Goal: Transaction & Acquisition: Subscribe to service/newsletter

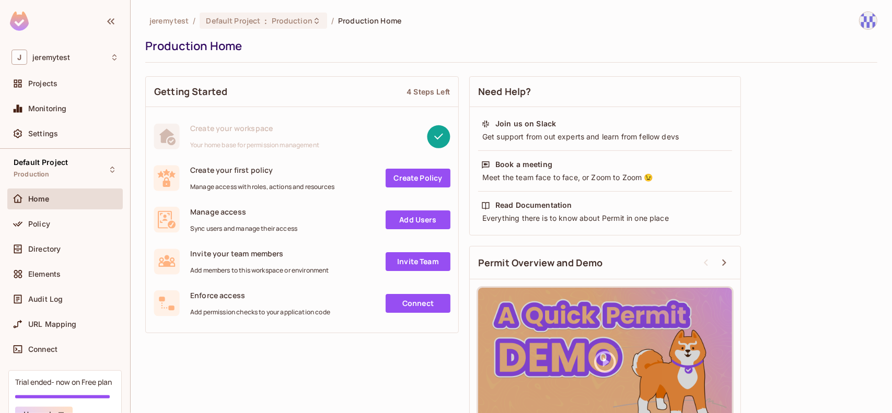
click at [283, 369] on div "Getting Started 4 Steps Left Create your workspace Your home base for permissio…" at bounding box center [511, 262] width 732 height 383
click at [412, 177] on link "Create Policy" at bounding box center [418, 178] width 65 height 19
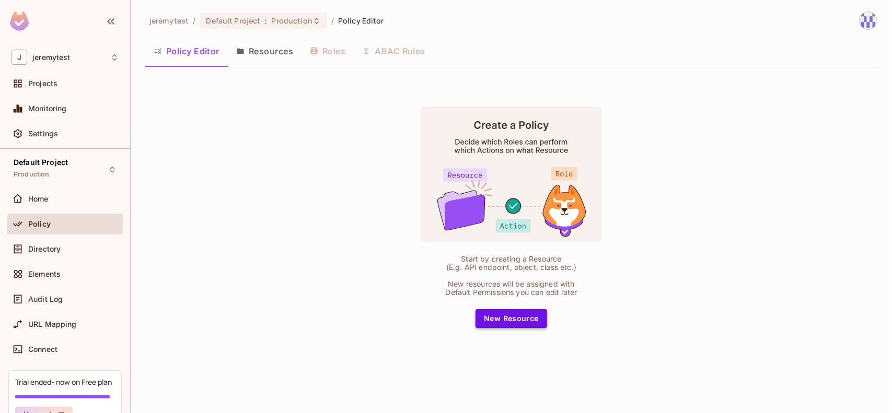
click at [517, 320] on button "New Resource" at bounding box center [511, 318] width 72 height 19
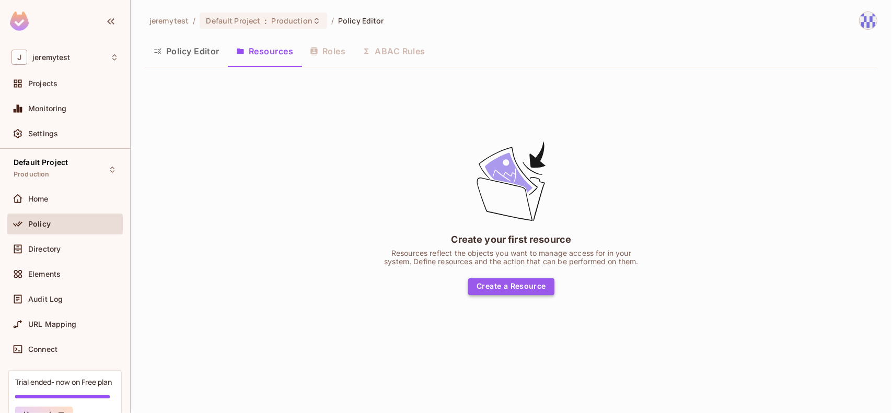
click at [514, 293] on button "Create a Resource" at bounding box center [511, 286] width 86 height 17
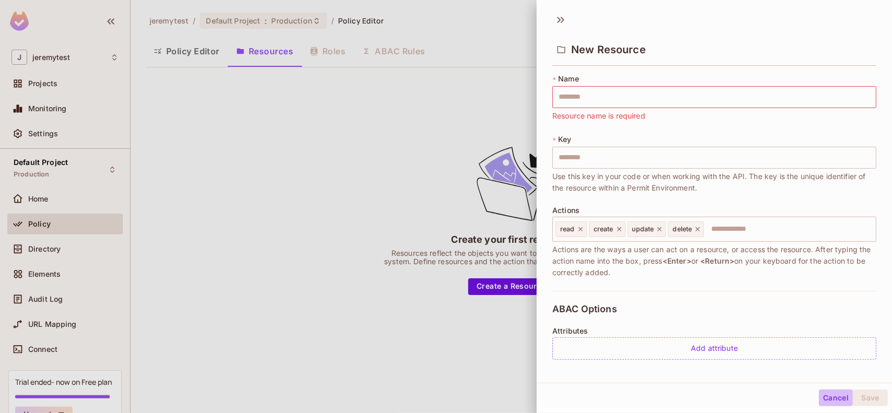
click at [827, 398] on button "Cancel" at bounding box center [836, 398] width 34 height 17
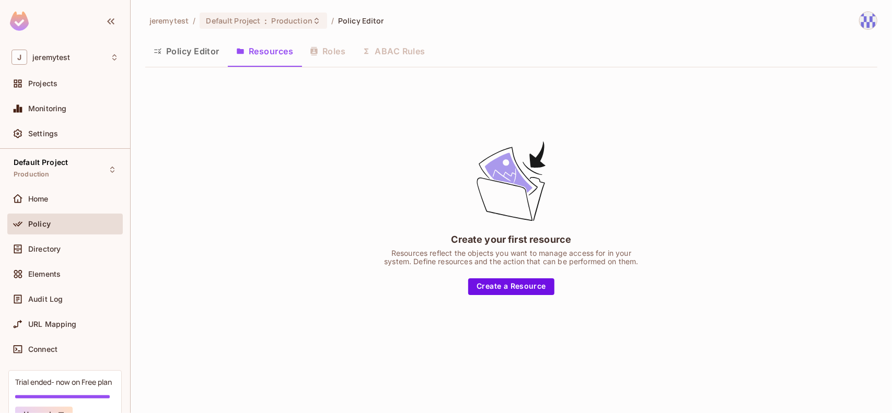
click at [197, 43] on button "Policy Editor" at bounding box center [186, 51] width 83 height 26
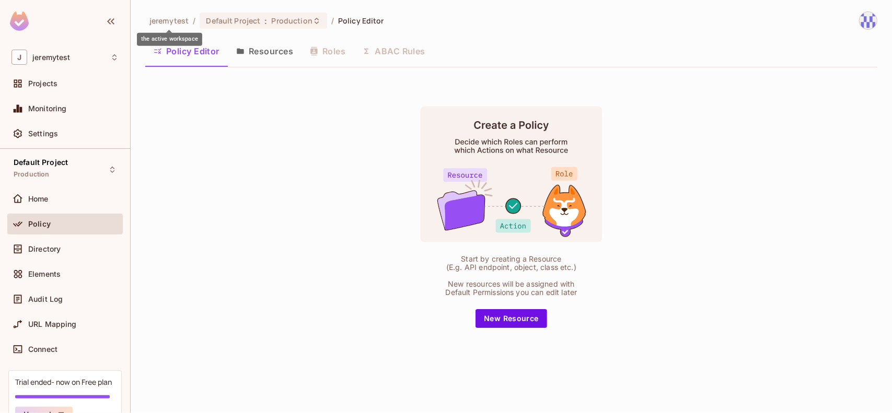
click at [168, 20] on span "jeremytest" at bounding box center [168, 21] width 39 height 10
click at [240, 24] on span "Default Project" at bounding box center [233, 21] width 54 height 10
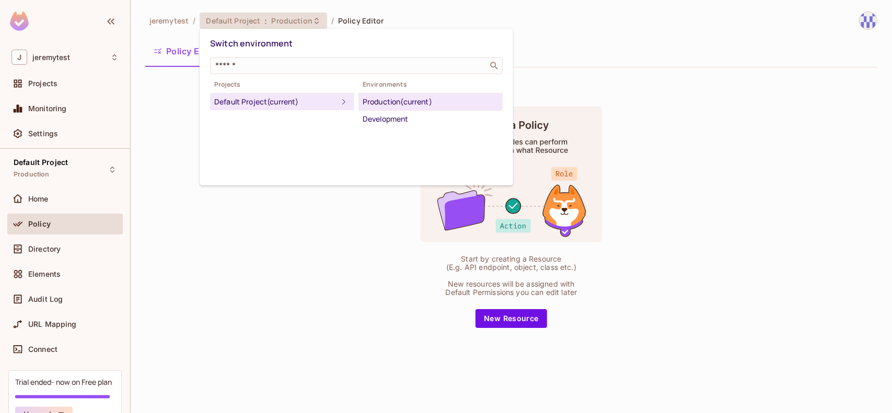
click at [255, 252] on div at bounding box center [446, 206] width 892 height 413
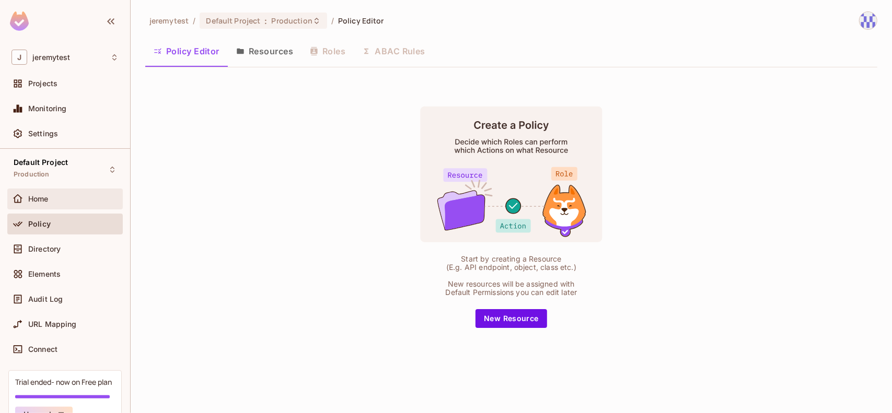
click at [40, 196] on span "Home" at bounding box center [38, 199] width 20 height 8
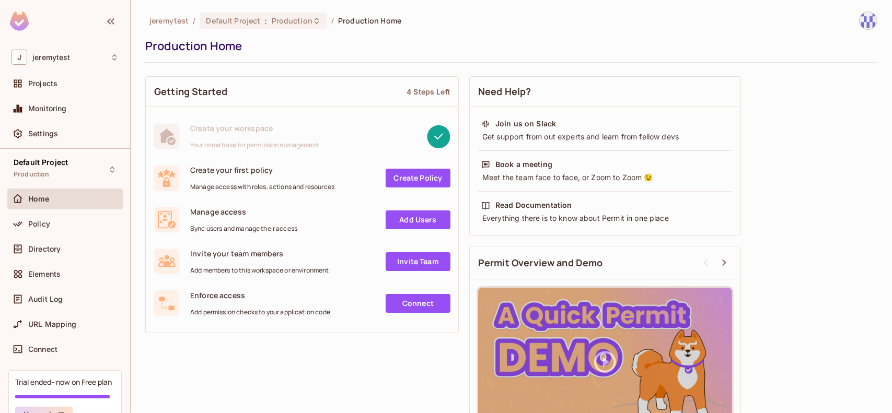
click at [401, 258] on link "Invite Team" at bounding box center [418, 261] width 65 height 19
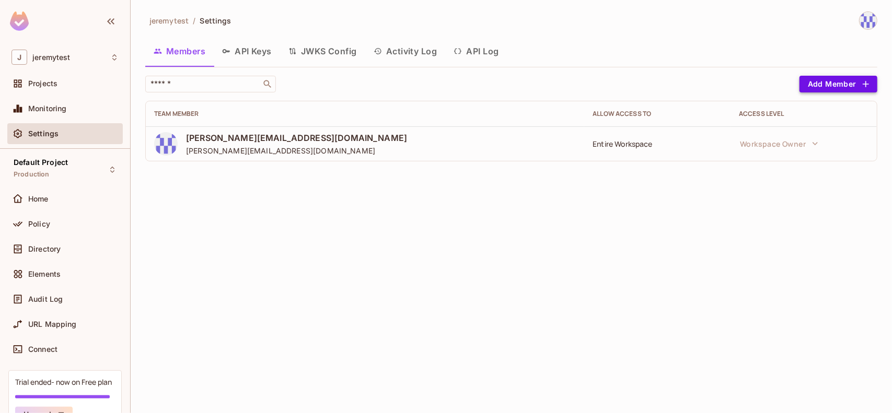
click at [842, 83] on button "Add Member" at bounding box center [838, 84] width 78 height 17
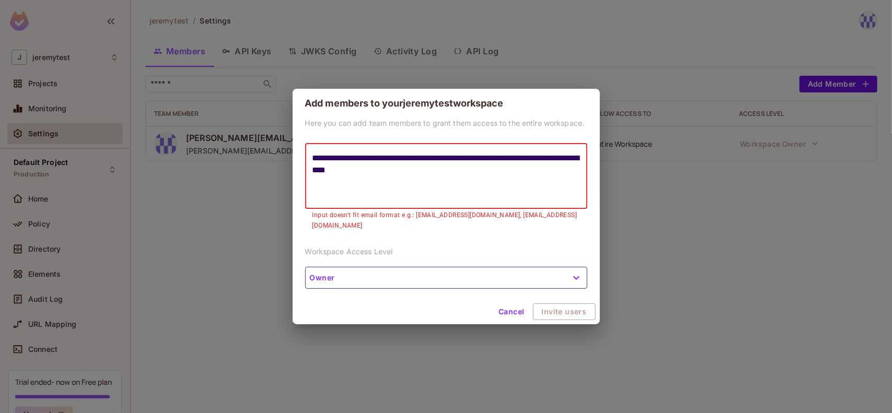
click at [547, 200] on textarea "**********" at bounding box center [446, 176] width 268 height 48
paste textarea "**********"
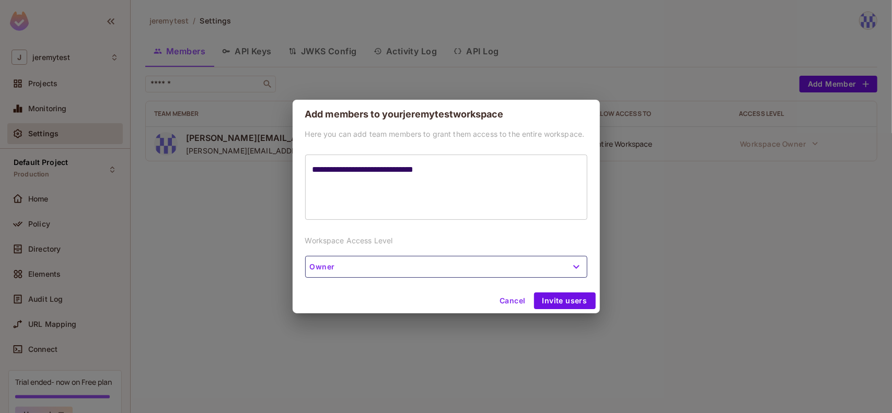
click at [509, 183] on textarea "**********" at bounding box center [446, 188] width 268 height 48
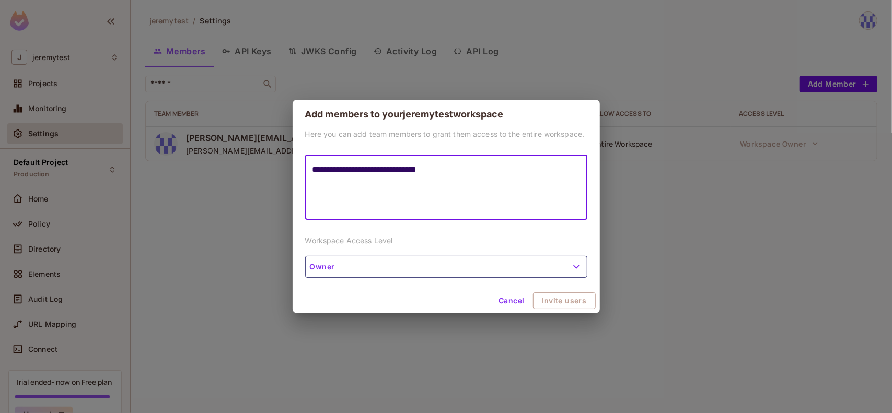
paste textarea "**********"
click at [426, 203] on textarea "**********" at bounding box center [446, 188] width 268 height 48
click at [397, 265] on button "Owner" at bounding box center [446, 267] width 282 height 22
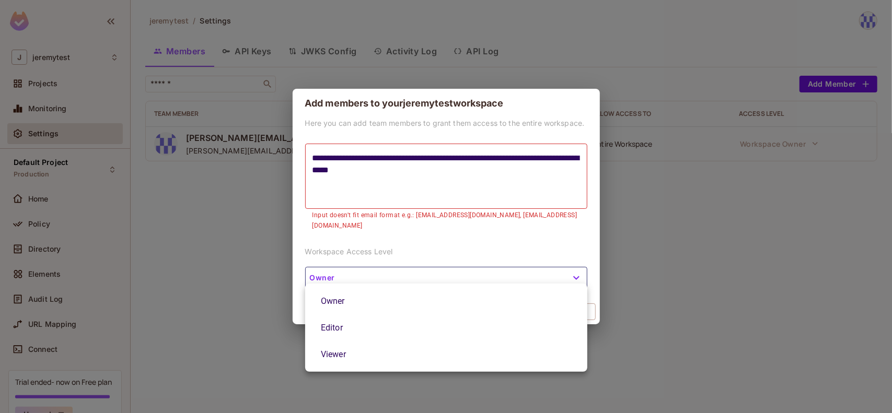
click at [426, 173] on div at bounding box center [446, 206] width 892 height 413
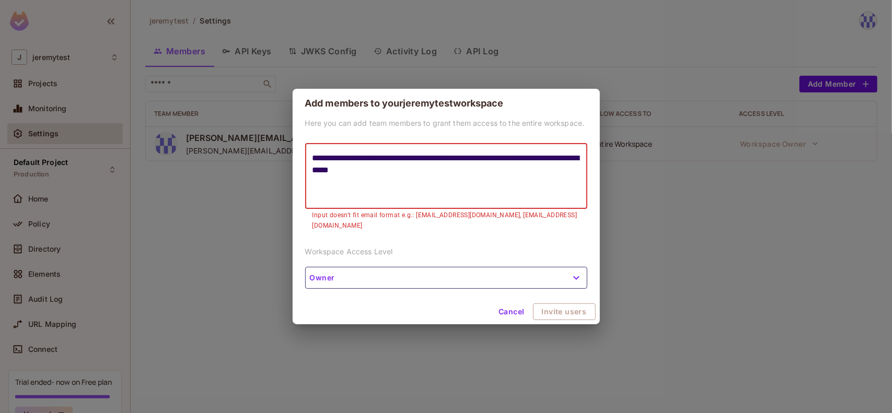
click at [459, 161] on textarea "**********" at bounding box center [446, 176] width 268 height 48
click at [538, 194] on textarea "**********" at bounding box center [446, 176] width 268 height 48
click at [513, 180] on textarea "**********" at bounding box center [446, 176] width 268 height 48
type textarea "**********"
click at [573, 306] on button "Invite users" at bounding box center [565, 312] width 62 height 17
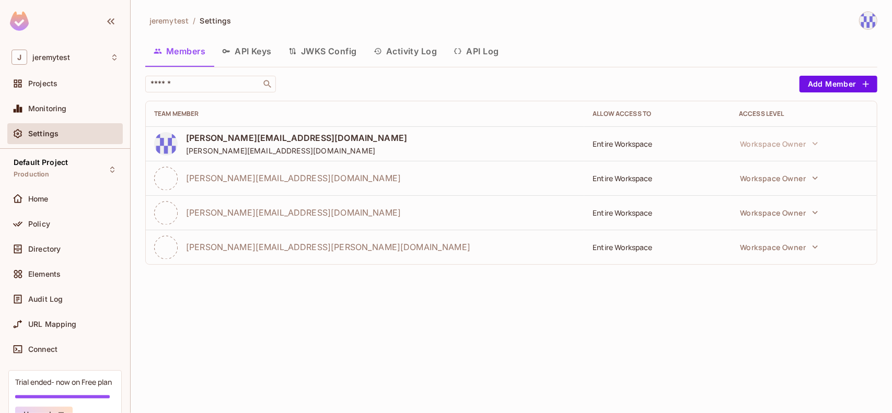
click at [301, 264] on div "​ Add Member Team Member Allow Access to Access Level [PERSON_NAME][EMAIL_ADDRE…" at bounding box center [511, 175] width 732 height 198
click at [376, 284] on div "jeremytest / Settings Members API Keys JWKS Config Activity Log API Log ​ Add M…" at bounding box center [511, 206] width 761 height 413
click at [37, 195] on span "Home" at bounding box center [38, 199] width 20 height 8
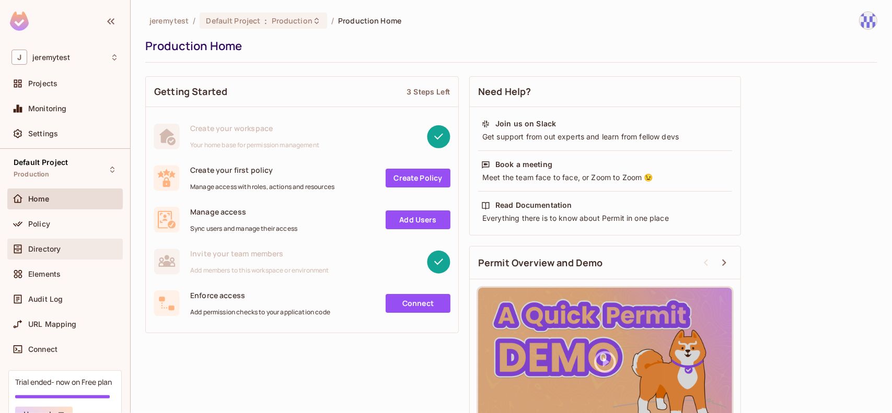
click at [38, 253] on div "Directory" at bounding box center [64, 249] width 107 height 13
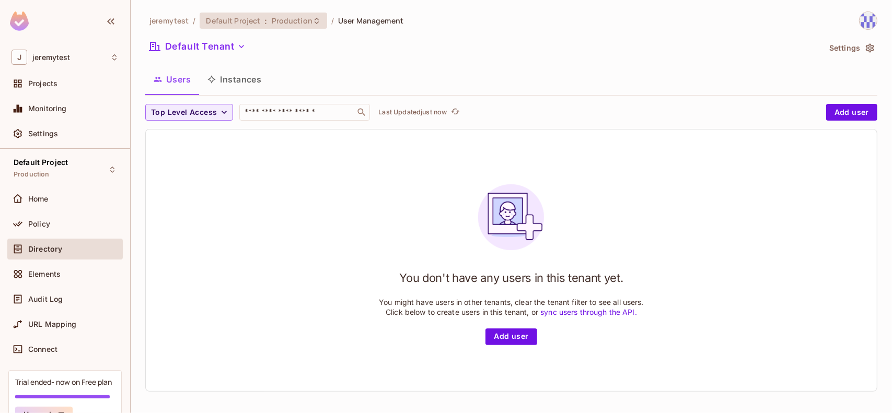
click at [294, 25] on span "Production" at bounding box center [292, 21] width 41 height 10
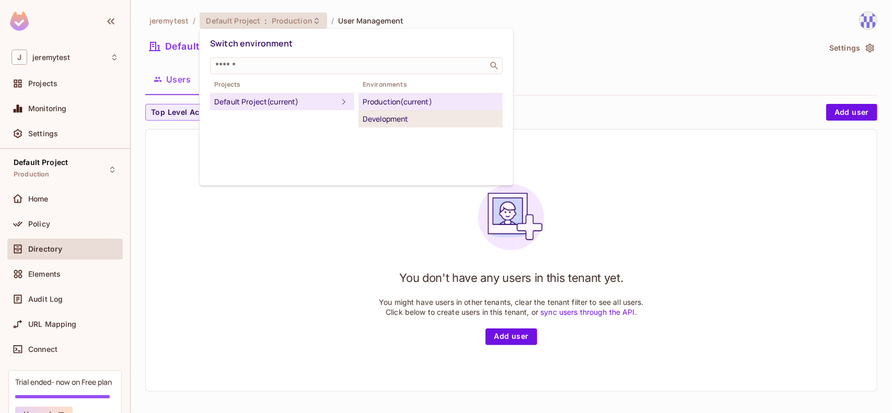
click at [398, 124] on div "Development" at bounding box center [431, 119] width 136 height 13
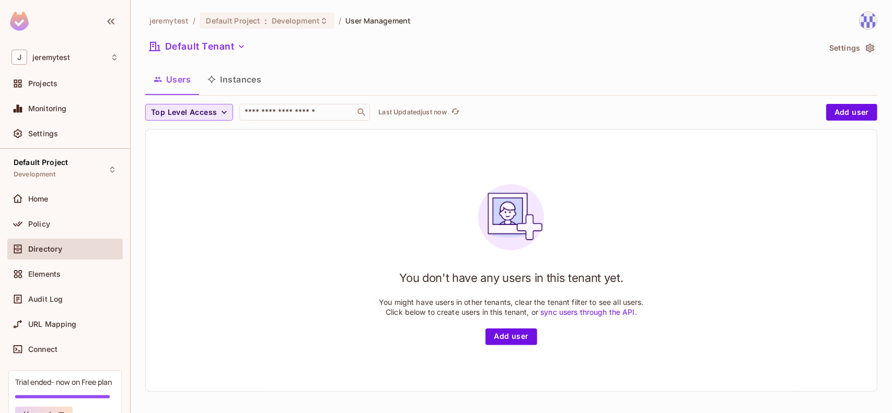
click at [191, 117] on span "Top Level Access" at bounding box center [184, 112] width 66 height 13
click at [163, 143] on li "admin" at bounding box center [171, 136] width 52 height 22
click at [177, 114] on icon "button" at bounding box center [182, 112] width 10 height 10
click at [190, 113] on span "Top Level Access" at bounding box center [184, 112] width 66 height 13
click at [175, 151] on li "editor" at bounding box center [171, 158] width 52 height 22
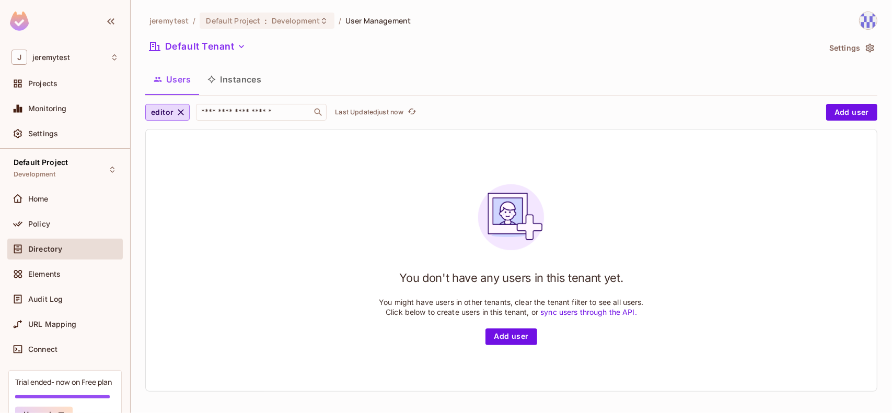
drag, startPoint x: 184, startPoint y: 111, endPoint x: 166, endPoint y: 136, distance: 30.6
click at [182, 112] on icon "button" at bounding box center [181, 112] width 10 height 10
click at [170, 113] on span "Top Level Access" at bounding box center [184, 112] width 66 height 13
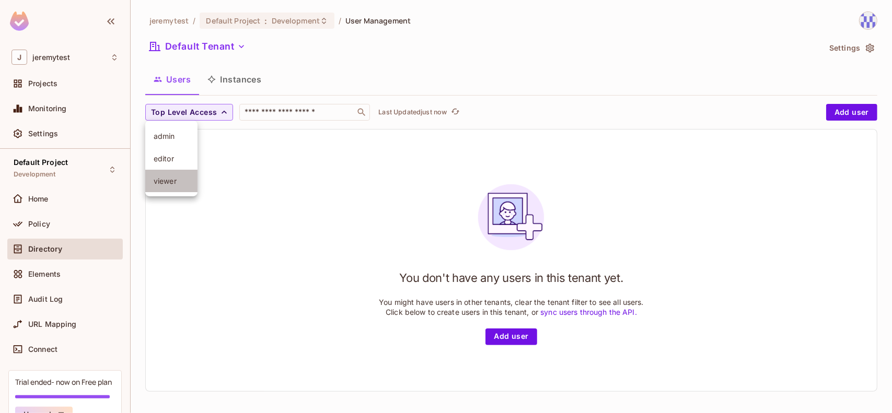
click at [169, 180] on span "viewer" at bounding box center [172, 181] width 36 height 10
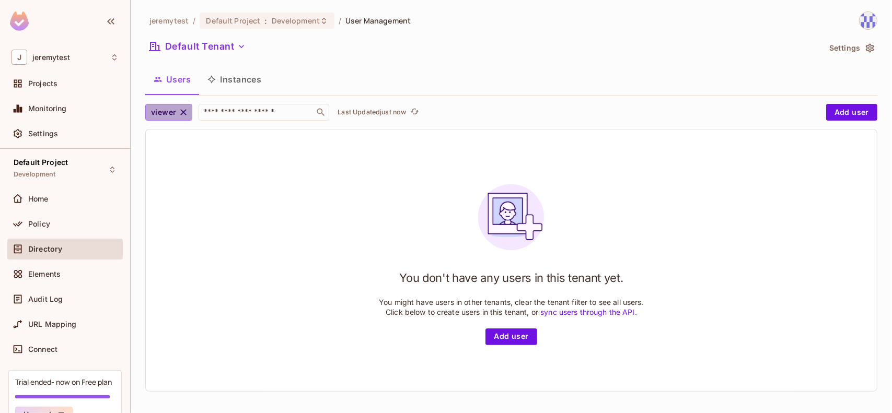
click at [181, 110] on icon "button" at bounding box center [184, 112] width 6 height 6
click at [239, 78] on button "Instances" at bounding box center [234, 79] width 71 height 26
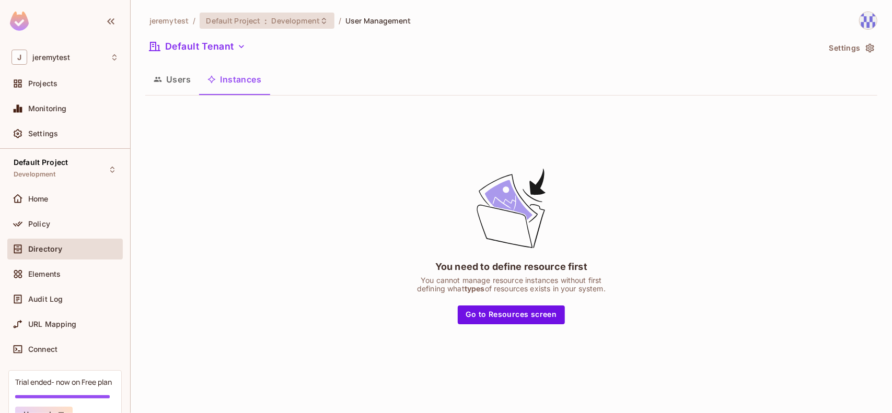
click at [305, 17] on span "Development" at bounding box center [296, 21] width 48 height 10
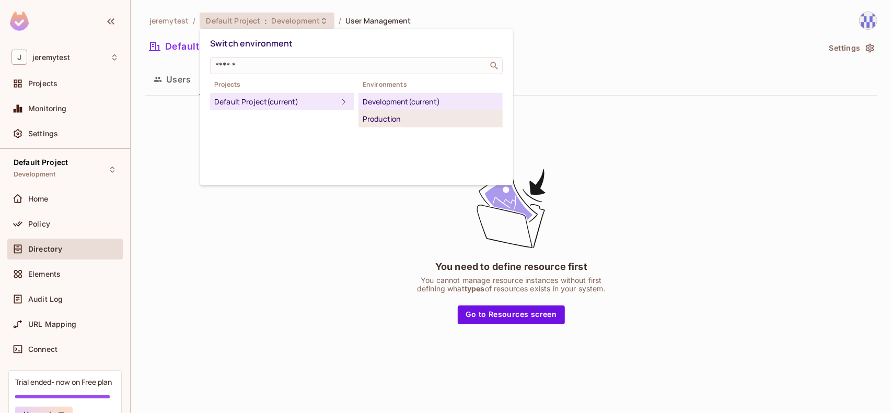
click at [394, 124] on div "Production" at bounding box center [431, 119] width 136 height 13
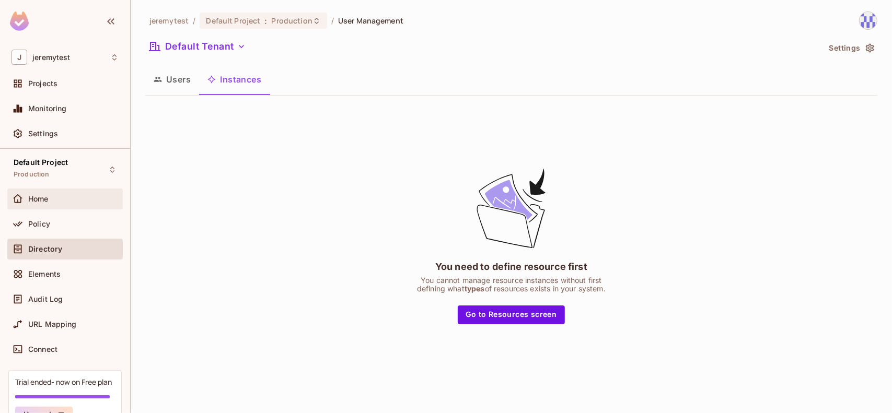
click at [36, 190] on div "Home" at bounding box center [64, 199] width 115 height 21
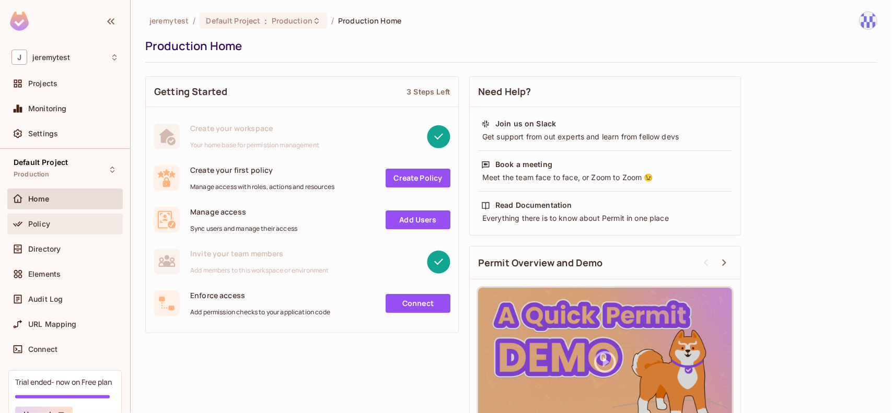
click at [36, 225] on span "Policy" at bounding box center [39, 224] width 22 height 8
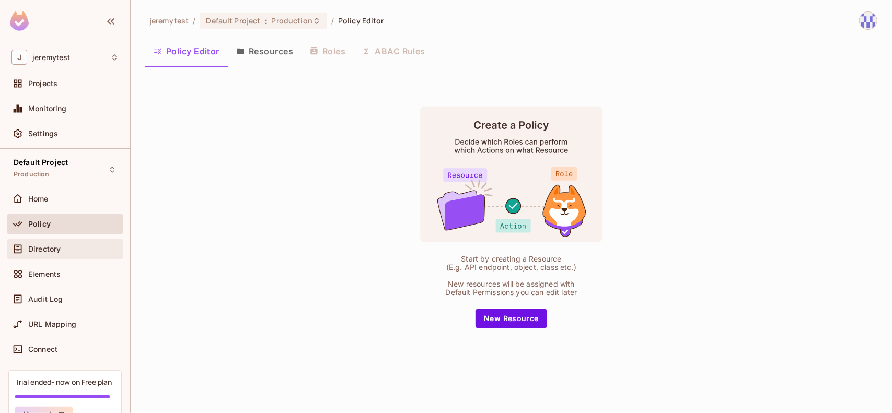
click at [42, 245] on span "Directory" at bounding box center [44, 249] width 32 height 8
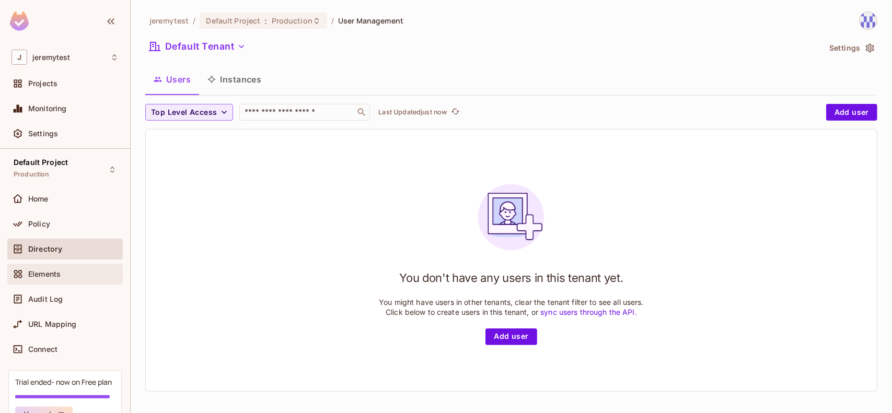
click at [45, 270] on span "Elements" at bounding box center [44, 274] width 32 height 8
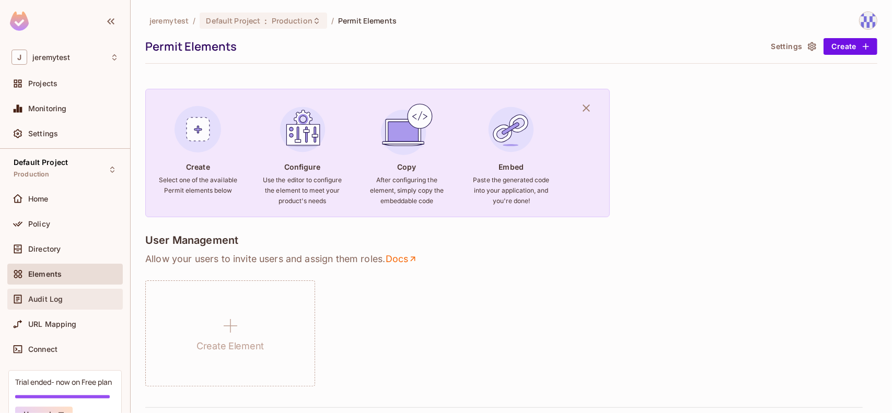
click at [51, 297] on span "Audit Log" at bounding box center [45, 299] width 34 height 8
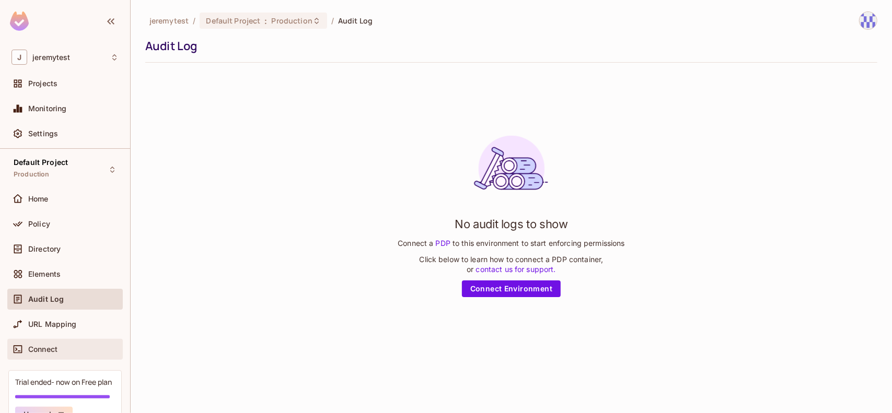
click at [42, 346] on span "Connect" at bounding box center [42, 349] width 29 height 8
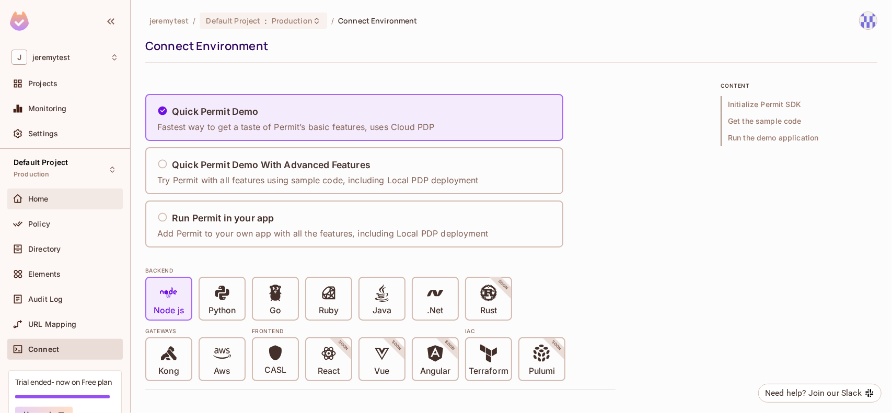
click at [48, 197] on span "Home" at bounding box center [38, 199] width 20 height 8
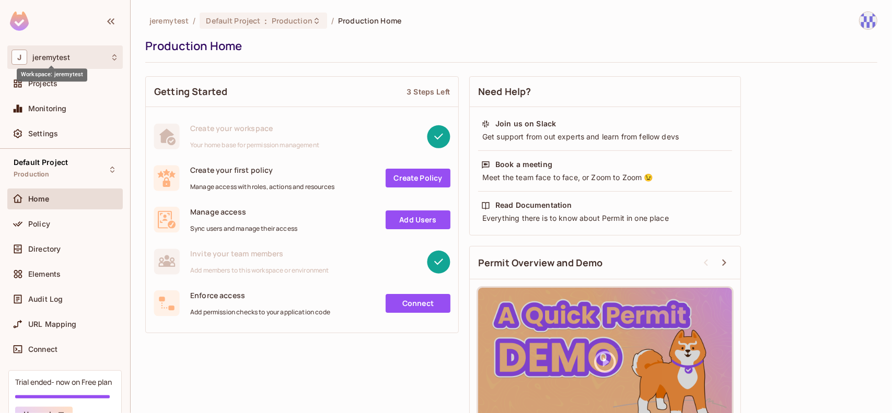
click at [61, 57] on span "jeremytest" at bounding box center [51, 57] width 38 height 8
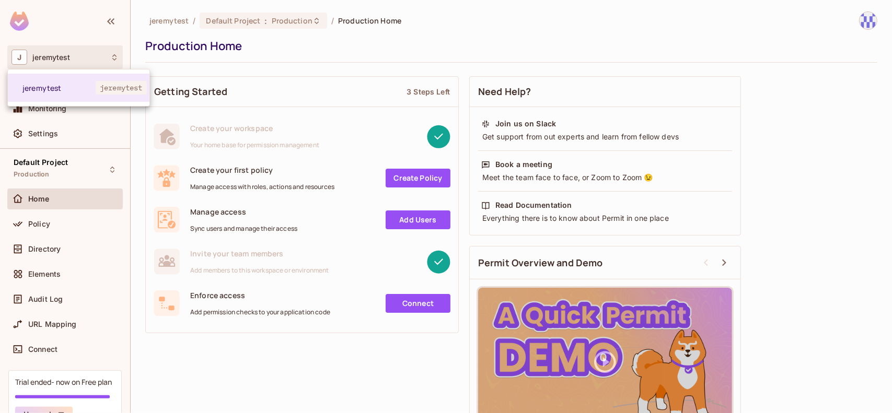
click at [307, 363] on div at bounding box center [446, 206] width 892 height 413
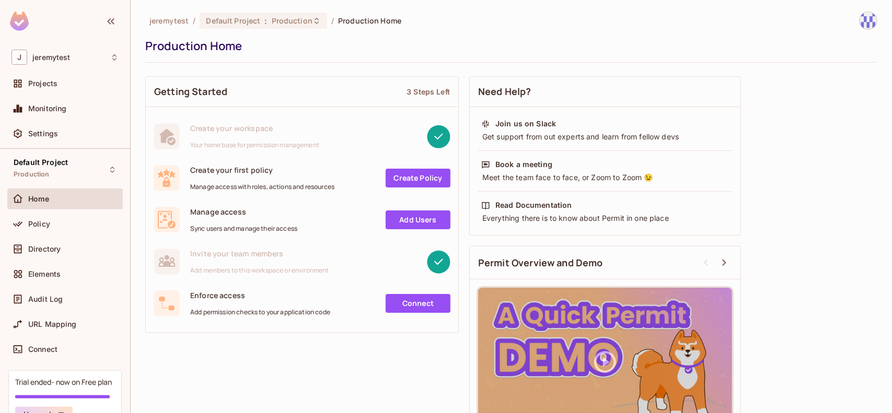
click at [416, 220] on link "Add Users" at bounding box center [418, 220] width 65 height 19
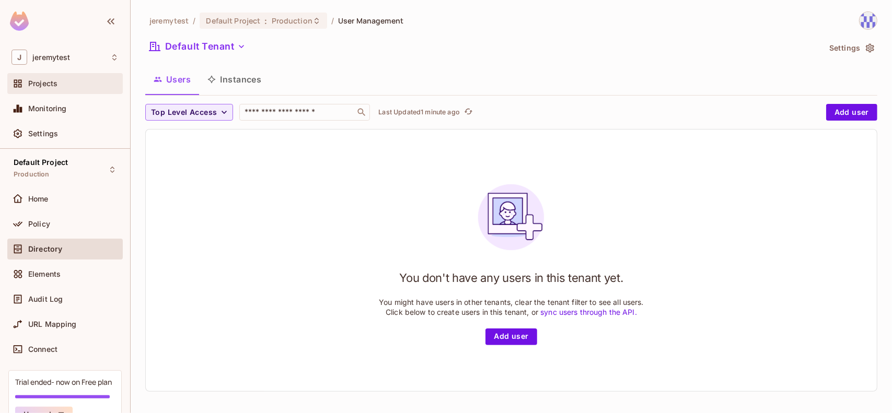
click at [40, 78] on div "Projects" at bounding box center [64, 83] width 107 height 13
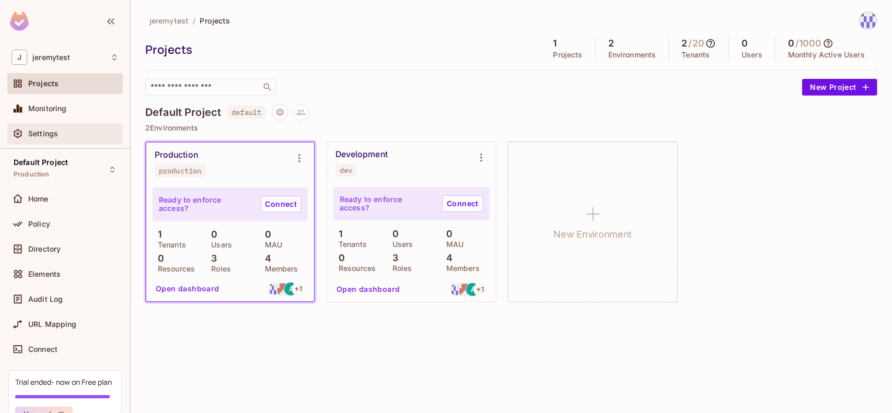
click at [55, 135] on span "Settings" at bounding box center [43, 134] width 30 height 8
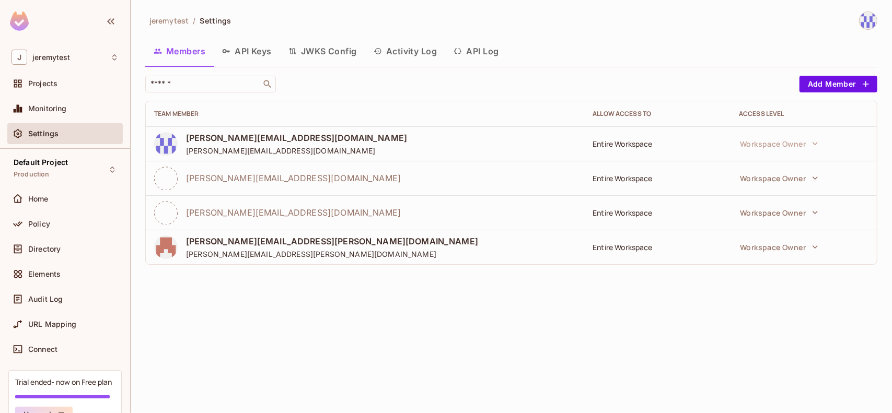
click at [415, 45] on button "Activity Log" at bounding box center [405, 51] width 80 height 26
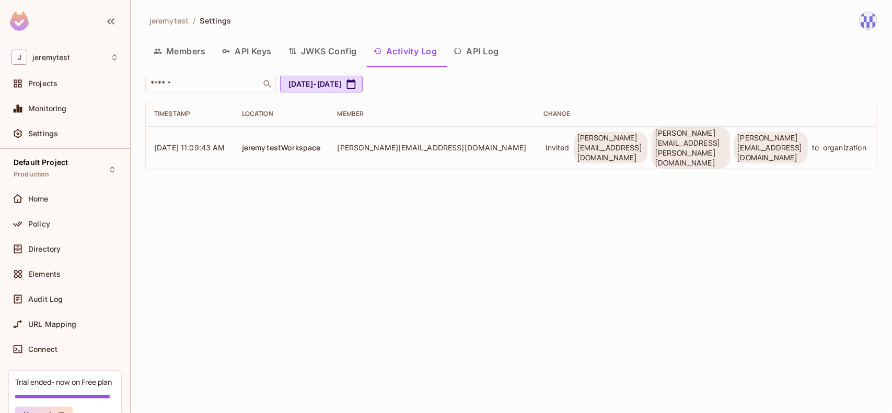
click at [184, 40] on button "Members" at bounding box center [179, 51] width 68 height 26
click at [183, 41] on div "jeremytest / Settings Members API Keys JWKS Config Activity Log API Log ​ [DATE…" at bounding box center [511, 206] width 761 height 413
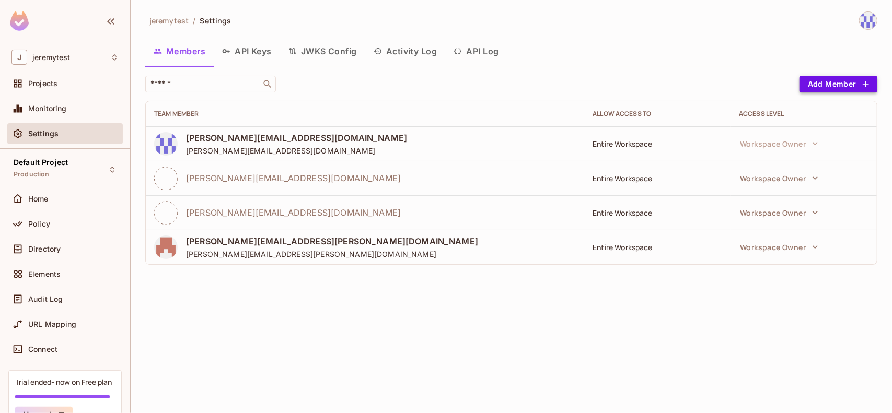
click at [828, 85] on button "Add Member" at bounding box center [838, 84] width 78 height 17
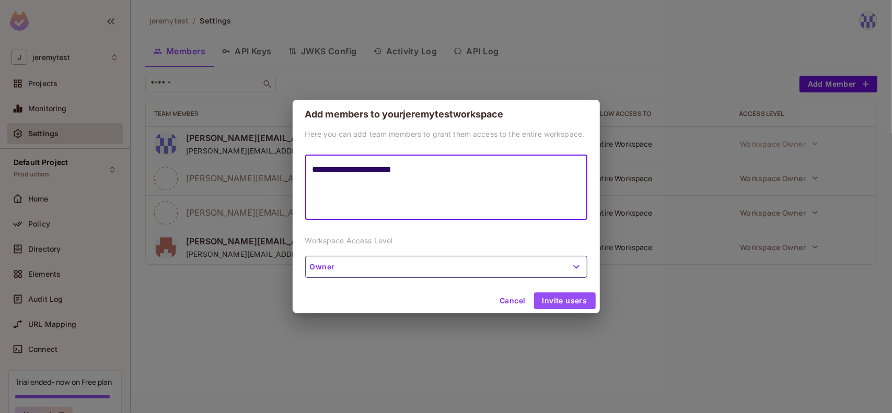
type textarea "**********"
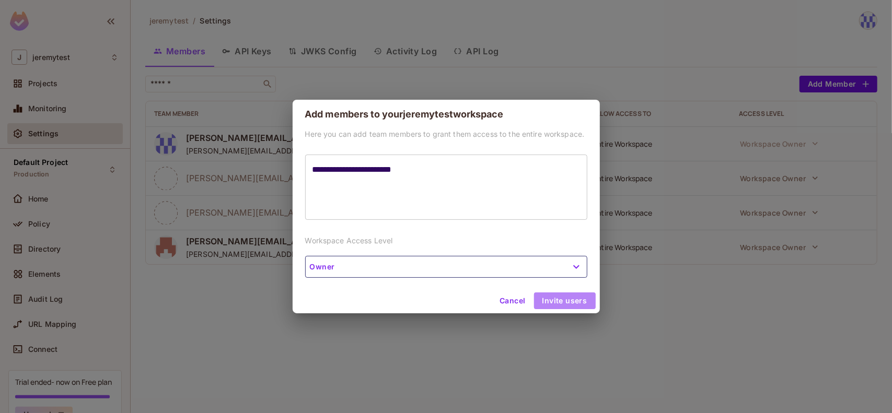
click at [566, 306] on button "Invite users" at bounding box center [565, 301] width 62 height 17
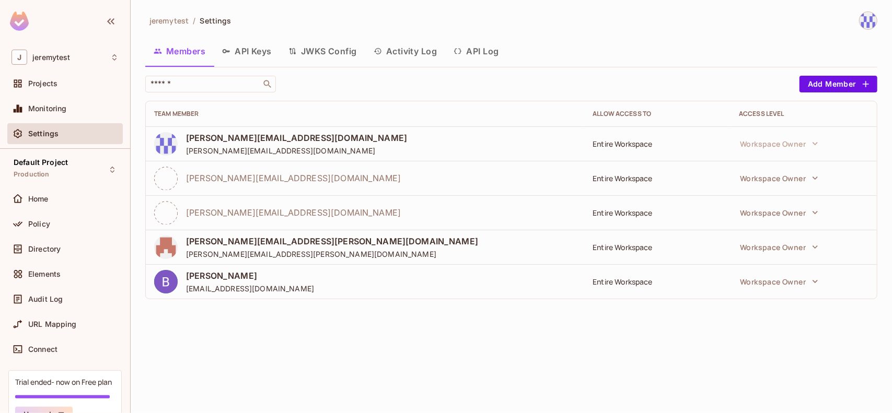
click at [867, 16] on img at bounding box center [868, 20] width 17 height 17
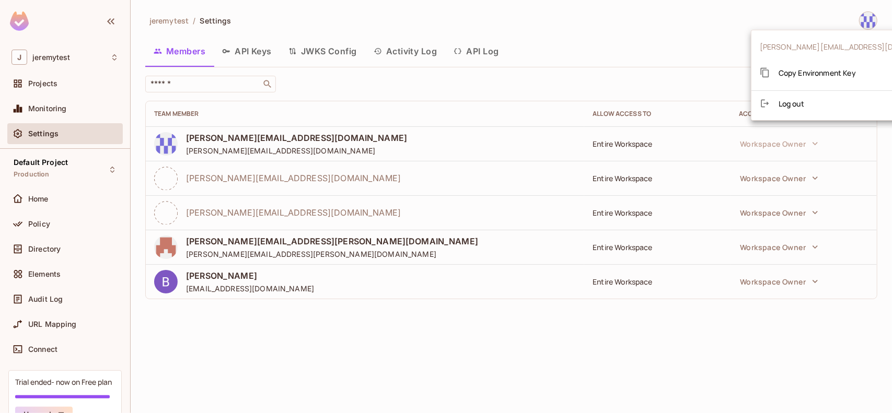
click at [644, 20] on div at bounding box center [446, 206] width 892 height 413
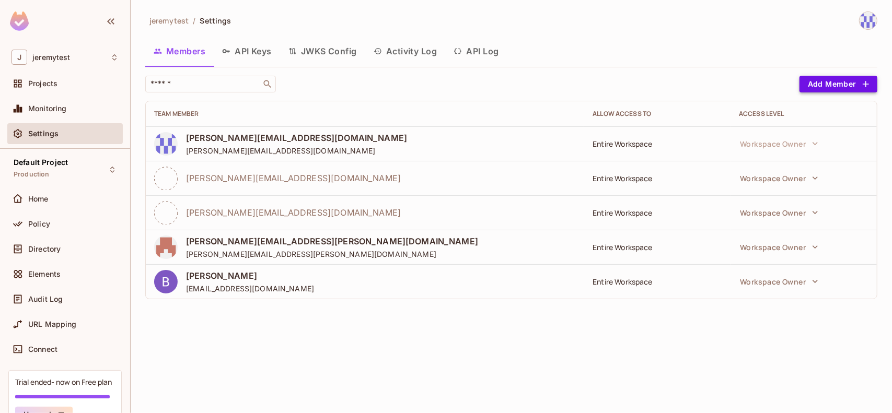
click at [830, 89] on button "Add Member" at bounding box center [838, 84] width 78 height 17
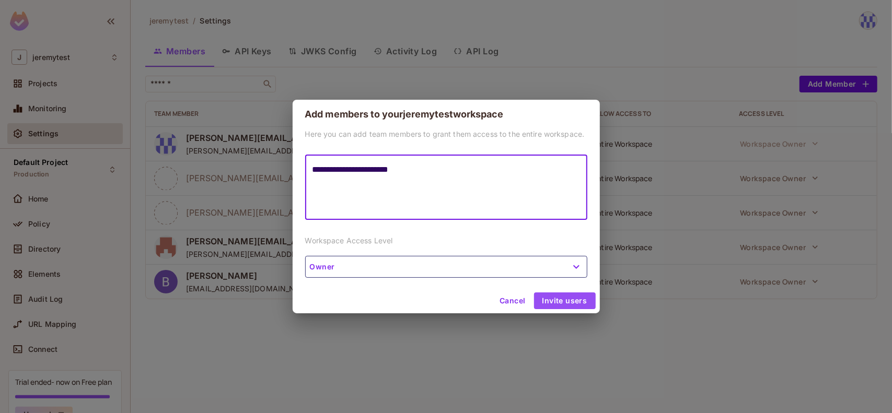
type textarea "**********"
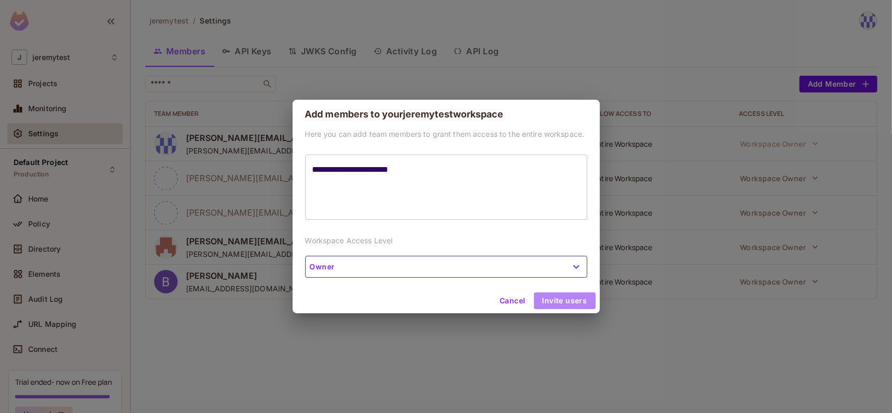
click at [574, 306] on button "Invite users" at bounding box center [565, 301] width 62 height 17
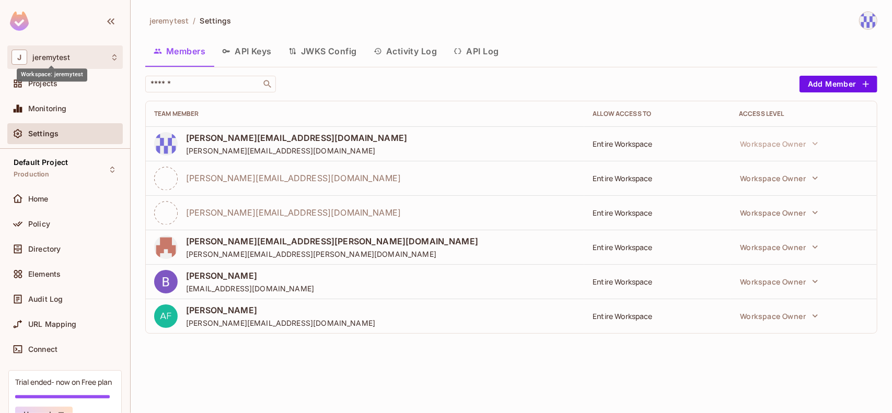
click at [61, 57] on span "jeremytest" at bounding box center [51, 57] width 38 height 8
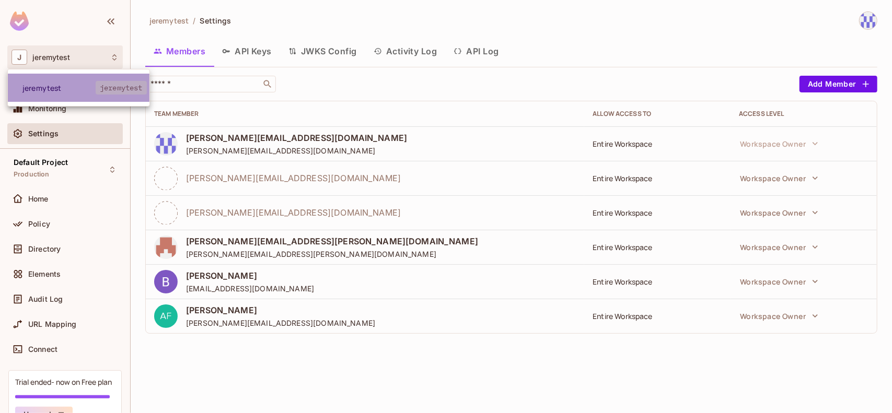
click at [53, 89] on span "jeremytest" at bounding box center [58, 88] width 73 height 10
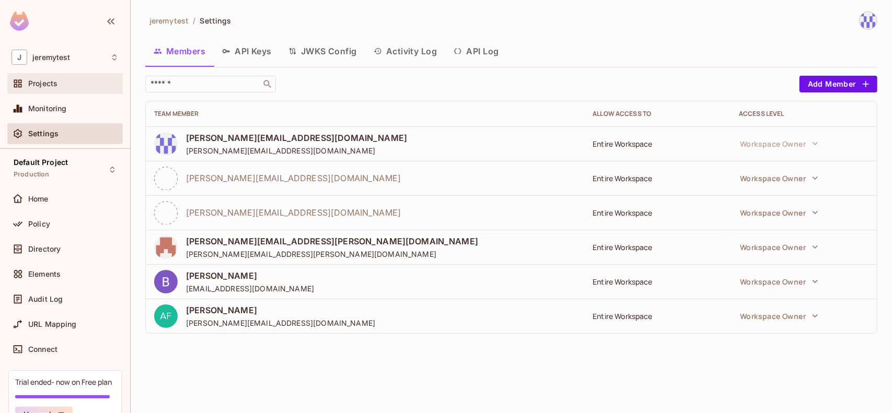
click at [45, 83] on span "Projects" at bounding box center [42, 83] width 29 height 8
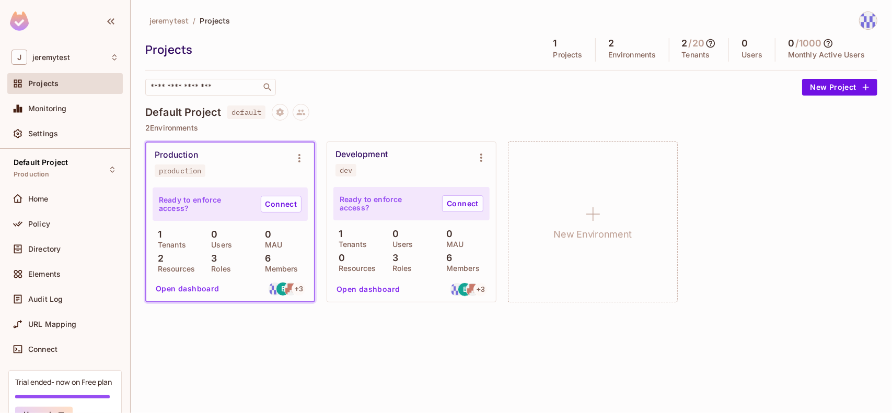
click at [181, 243] on p "Tenants" at bounding box center [169, 245] width 33 height 8
click at [192, 210] on div "Ready to enforce access? Connect" at bounding box center [230, 204] width 155 height 33
click at [185, 292] on button "Open dashboard" at bounding box center [188, 289] width 72 height 17
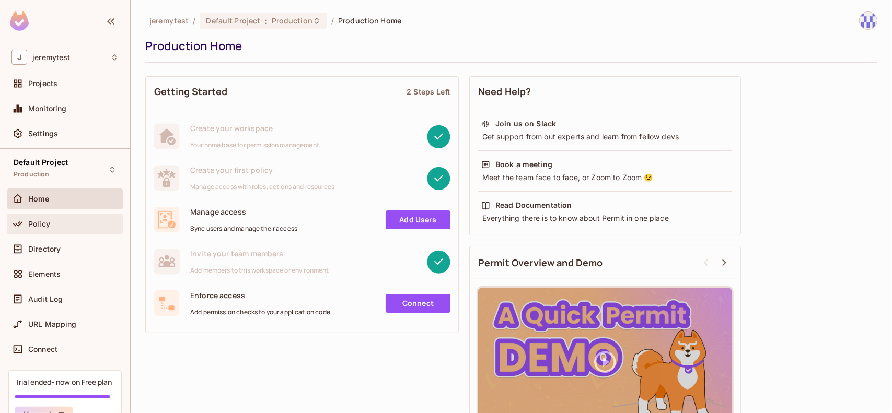
click at [67, 223] on div "Policy" at bounding box center [73, 224] width 90 height 8
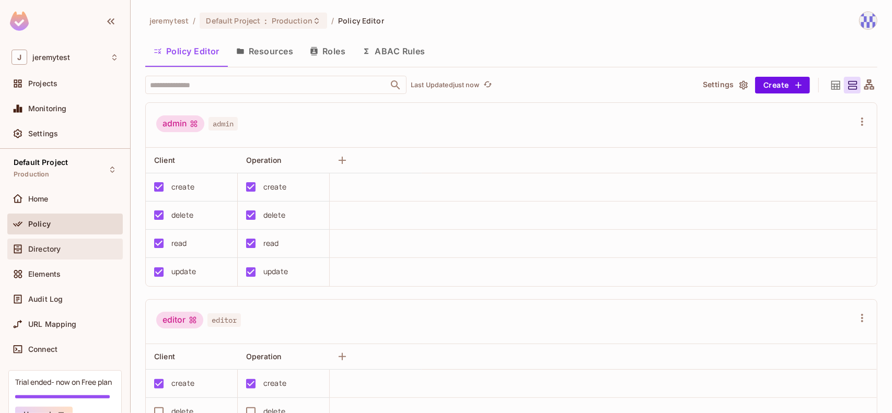
click at [55, 251] on span "Directory" at bounding box center [44, 249] width 32 height 8
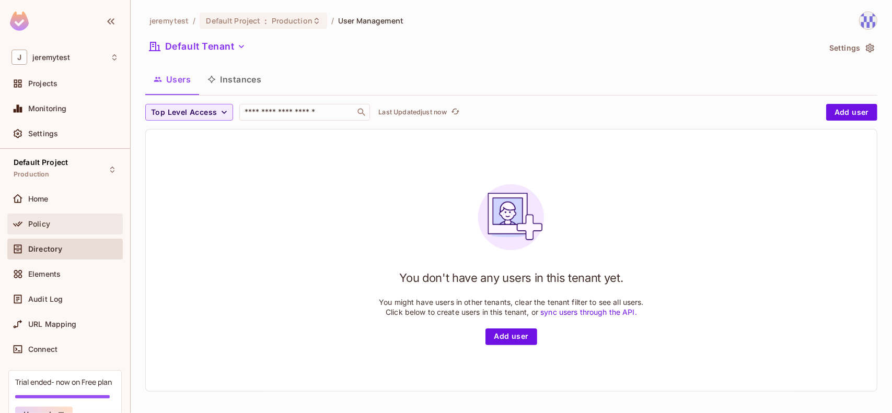
click at [40, 225] on span "Policy" at bounding box center [39, 224] width 22 height 8
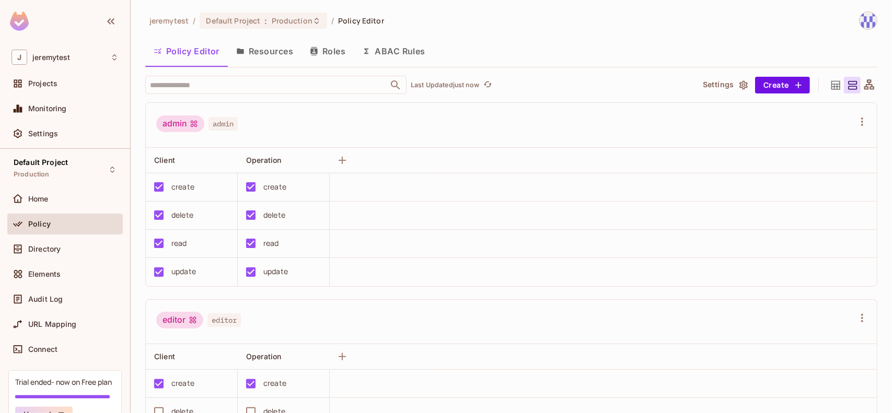
click at [270, 54] on button "Resources" at bounding box center [265, 51] width 74 height 26
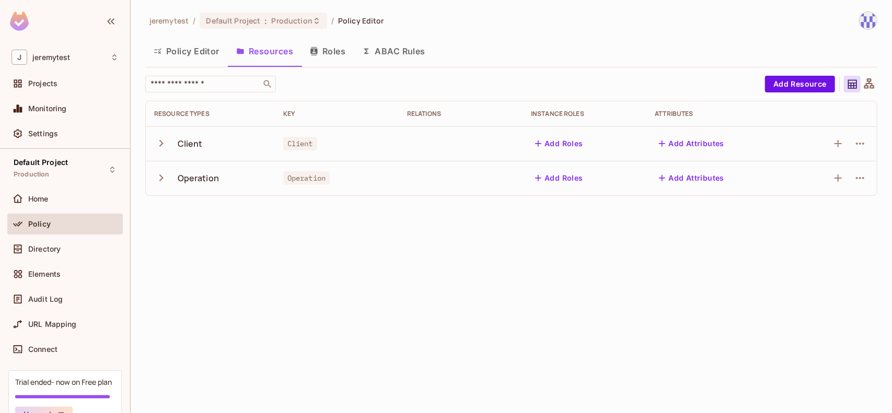
click at [160, 142] on icon "button" at bounding box center [161, 143] width 14 height 14
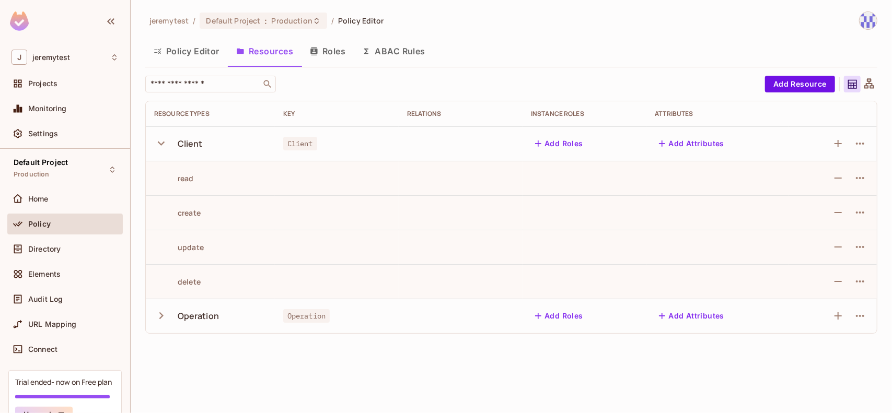
click at [166, 323] on button "button" at bounding box center [163, 316] width 18 height 22
click at [333, 49] on button "Roles" at bounding box center [327, 51] width 52 height 26
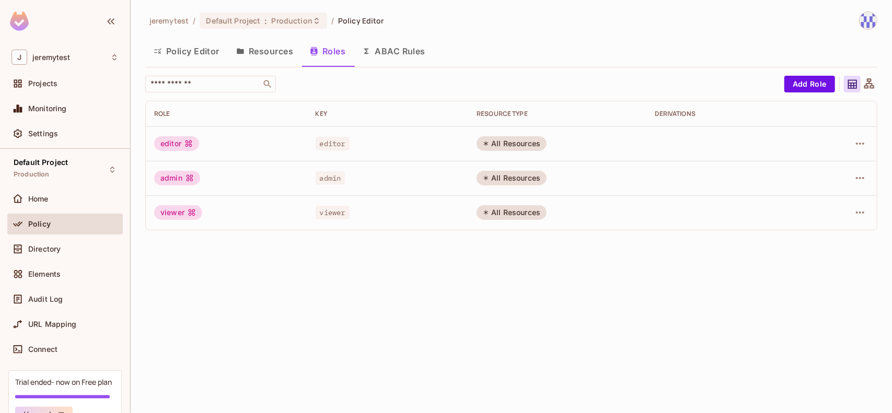
click at [391, 47] on button "ABAC Rules" at bounding box center [394, 51] width 80 height 26
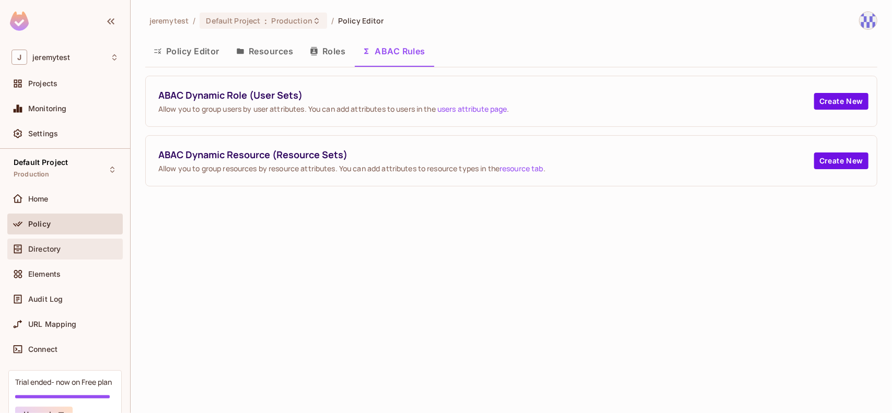
click at [51, 251] on span "Directory" at bounding box center [44, 249] width 32 height 8
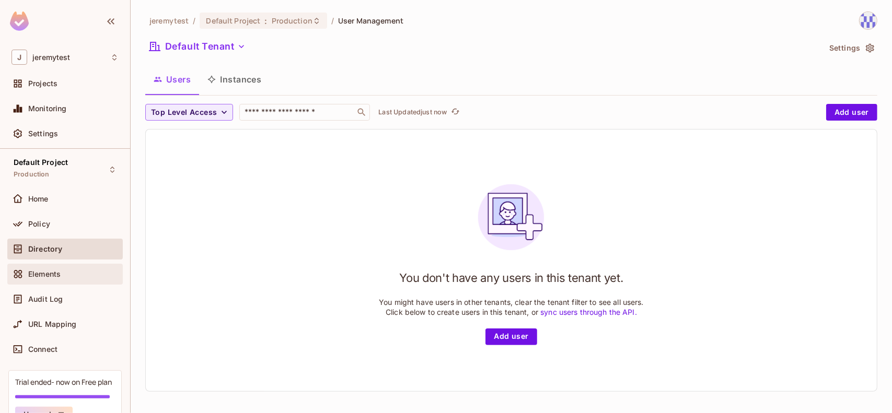
click at [50, 268] on div "Elements" at bounding box center [64, 274] width 107 height 13
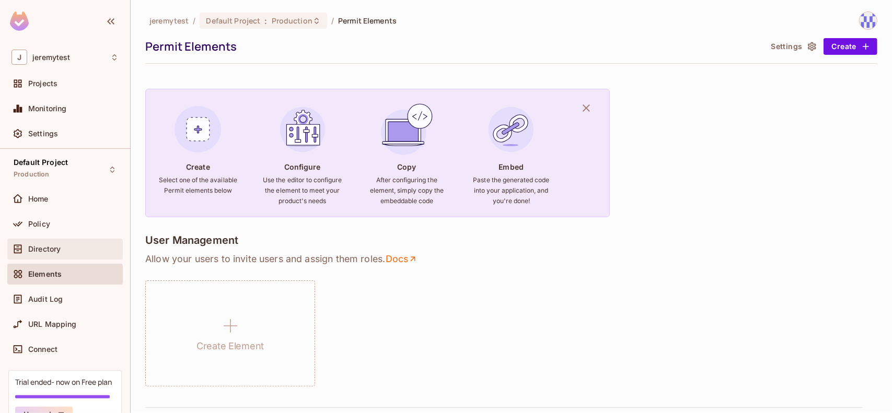
click at [40, 249] on span "Directory" at bounding box center [44, 249] width 32 height 8
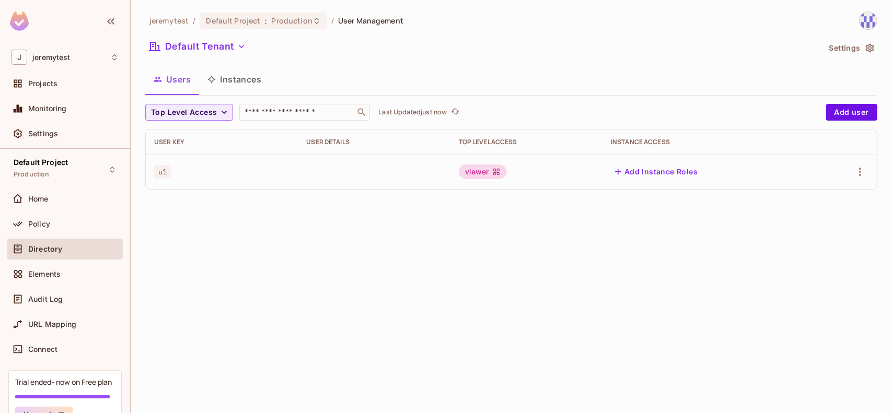
click at [40, 249] on span "Directory" at bounding box center [45, 249] width 34 height 8
click at [212, 109] on span "Top Level Access" at bounding box center [184, 112] width 66 height 13
click at [170, 135] on span "admin" at bounding box center [172, 136] width 36 height 10
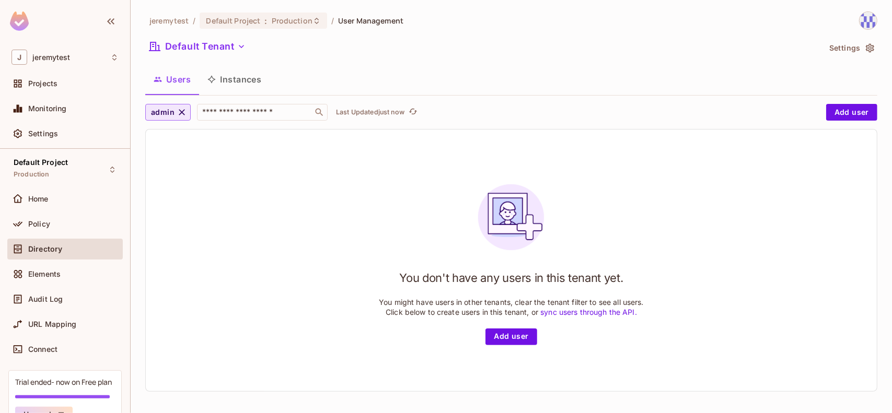
click at [184, 112] on icon "button" at bounding box center [182, 112] width 10 height 10
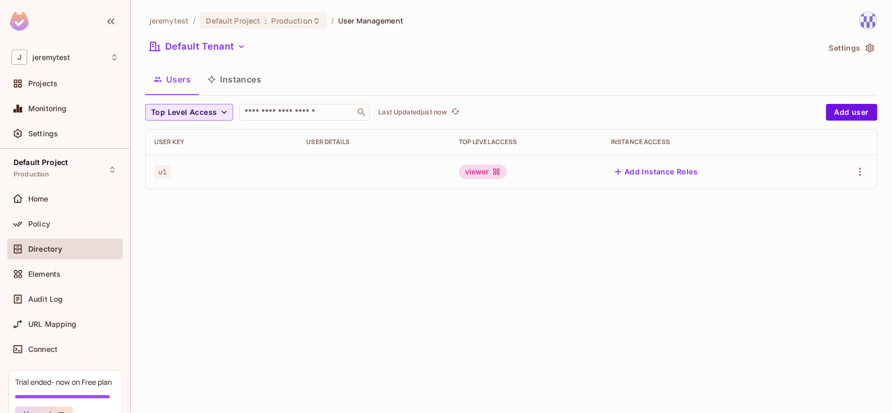
click at [199, 110] on span "Top Level Access" at bounding box center [184, 112] width 66 height 13
click at [162, 165] on li "editor" at bounding box center [171, 158] width 52 height 22
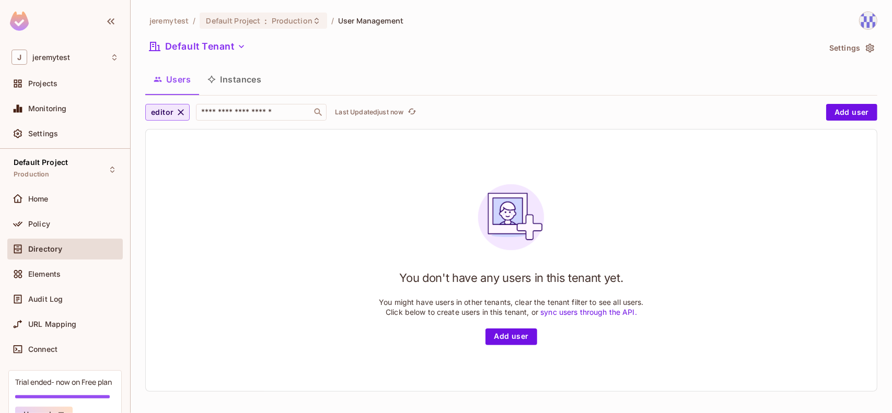
click at [170, 105] on button "editor" at bounding box center [167, 112] width 44 height 17
click at [161, 182] on span "viewer" at bounding box center [173, 184] width 39 height 10
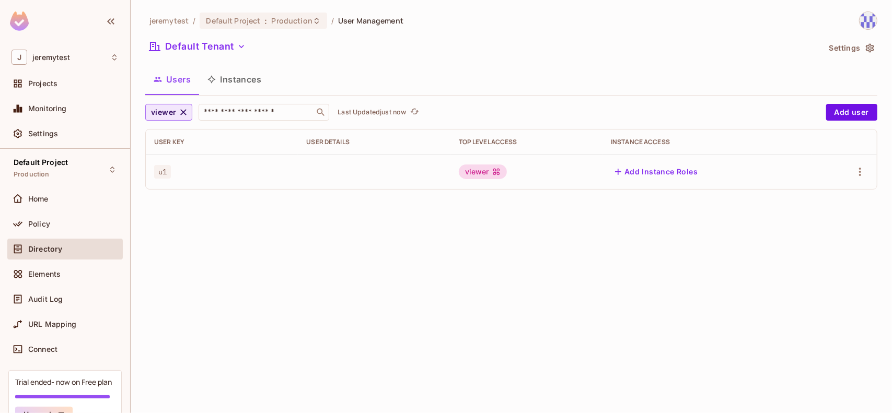
click at [175, 110] on span "viewer" at bounding box center [163, 112] width 25 height 13
click at [41, 83] on div at bounding box center [446, 206] width 892 height 413
click at [41, 82] on span "Projects" at bounding box center [42, 83] width 29 height 8
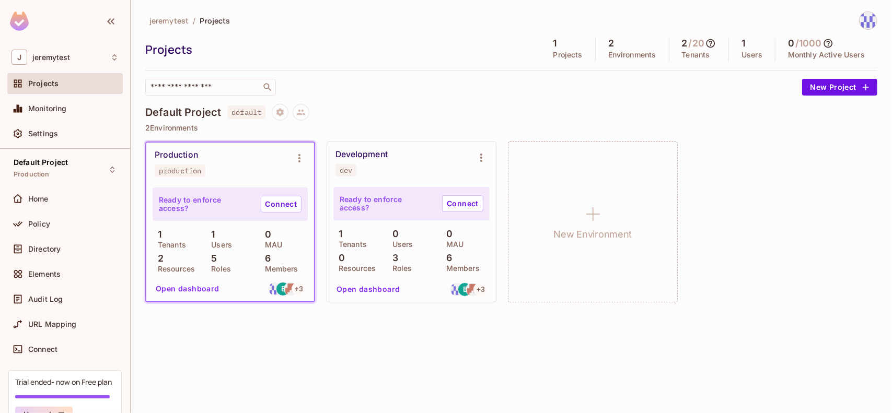
click at [242, 220] on div "Ready to enforce access? Connect" at bounding box center [230, 204] width 155 height 33
click at [202, 291] on button "Open dashboard" at bounding box center [188, 289] width 72 height 17
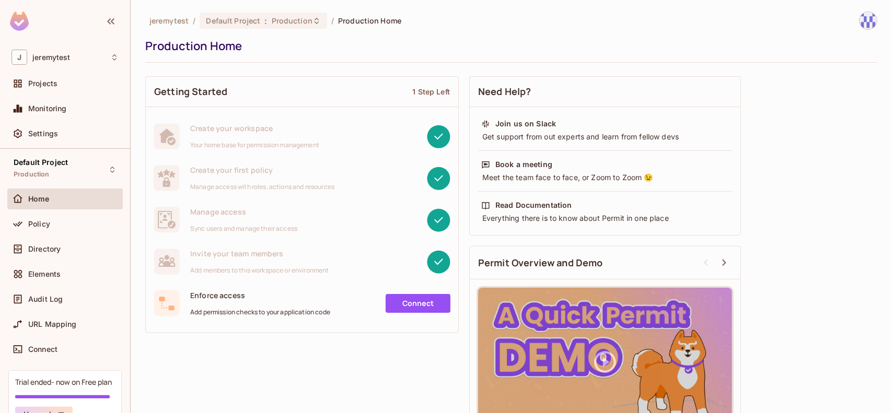
click at [207, 314] on span "Add permission checks to your application code" at bounding box center [260, 312] width 140 height 8
click at [50, 220] on div "Policy" at bounding box center [73, 224] width 90 height 8
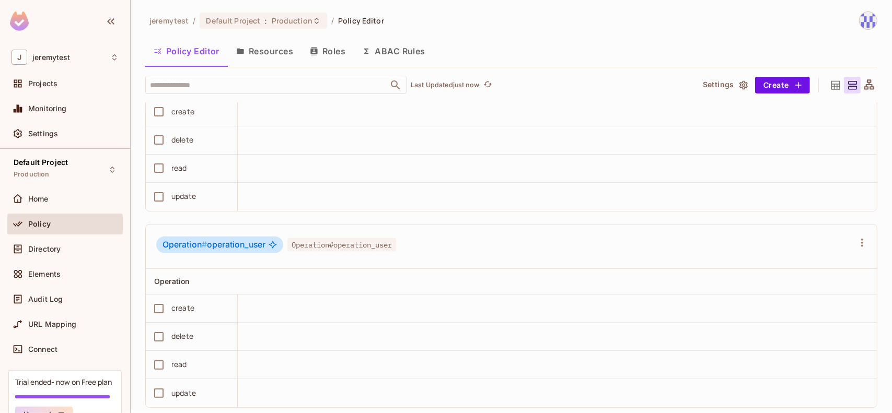
scroll to position [878, 0]
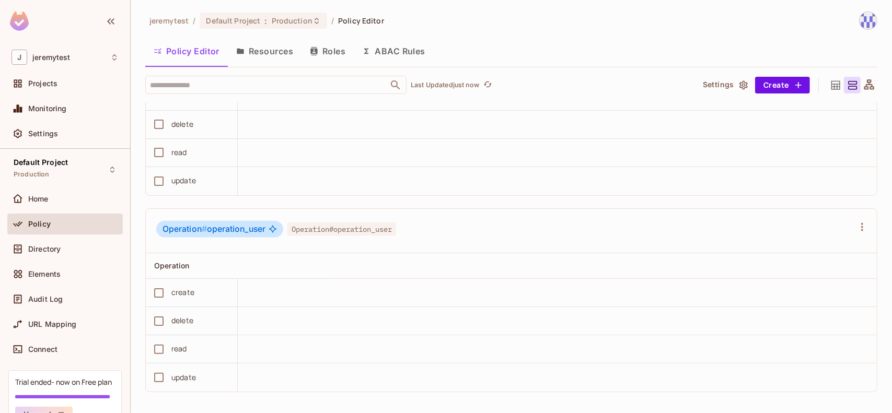
click at [270, 47] on button "Resources" at bounding box center [265, 51] width 74 height 26
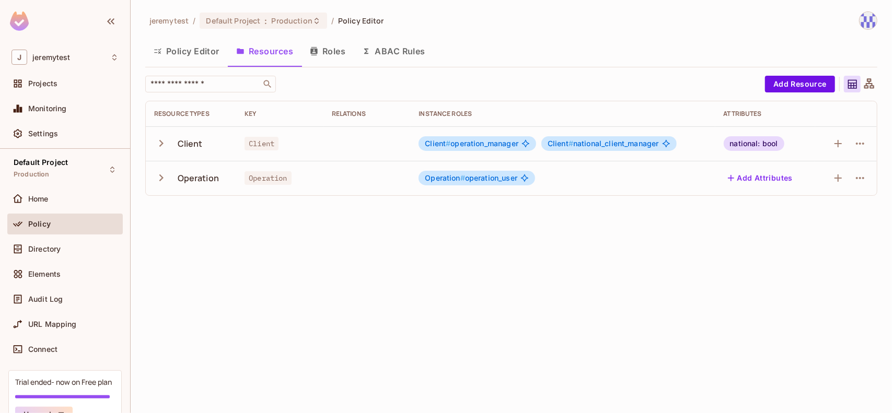
click at [164, 140] on icon "button" at bounding box center [161, 143] width 14 height 14
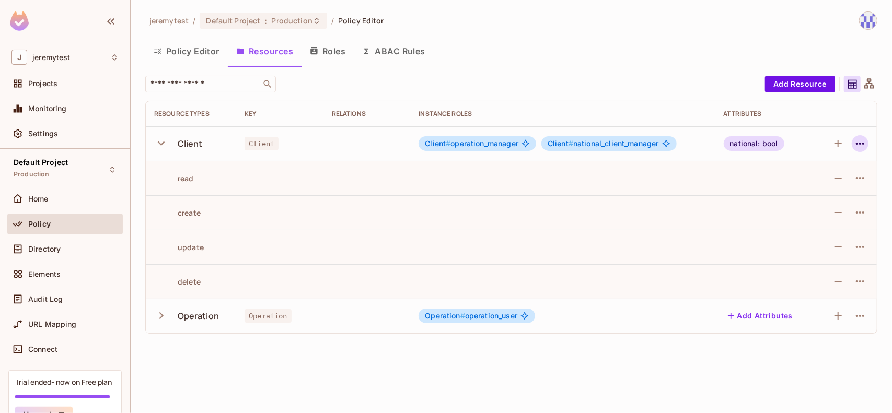
click at [864, 143] on icon "button" at bounding box center [860, 144] width 8 height 2
click at [860, 141] on div at bounding box center [446, 206] width 892 height 413
click at [419, 51] on button "ABAC Rules" at bounding box center [394, 51] width 80 height 26
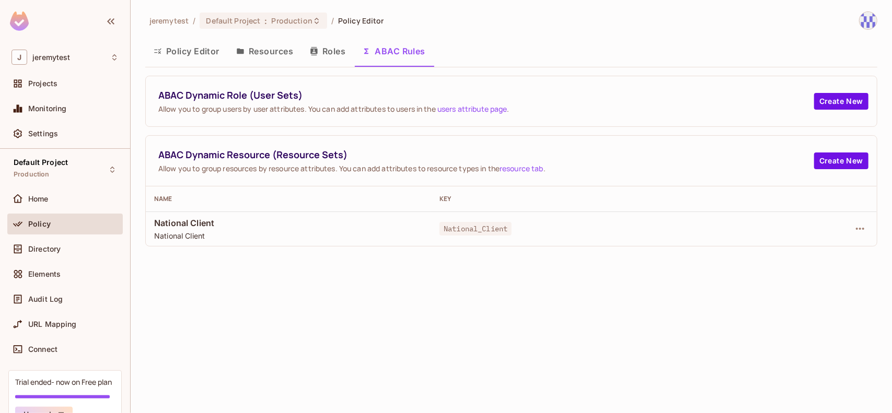
click at [230, 235] on span "National Client" at bounding box center [288, 236] width 269 height 10
click at [862, 226] on icon "button" at bounding box center [860, 229] width 13 height 13
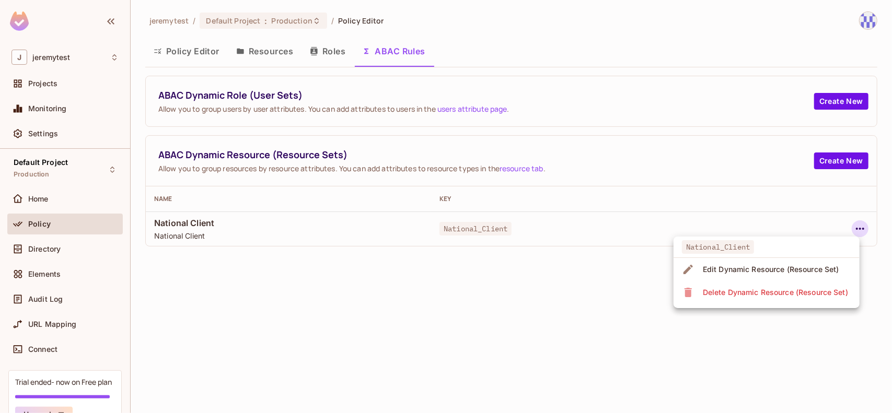
click at [764, 265] on div "Edit Dynamic Resource (Resource Set)" at bounding box center [771, 269] width 136 height 10
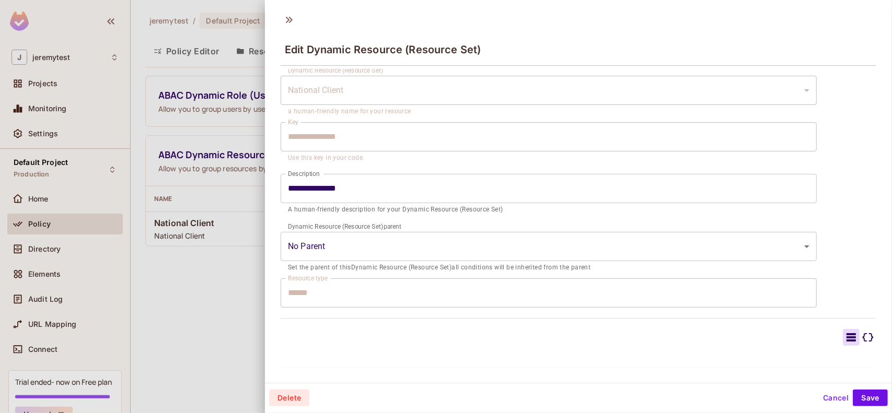
scroll to position [114, 0]
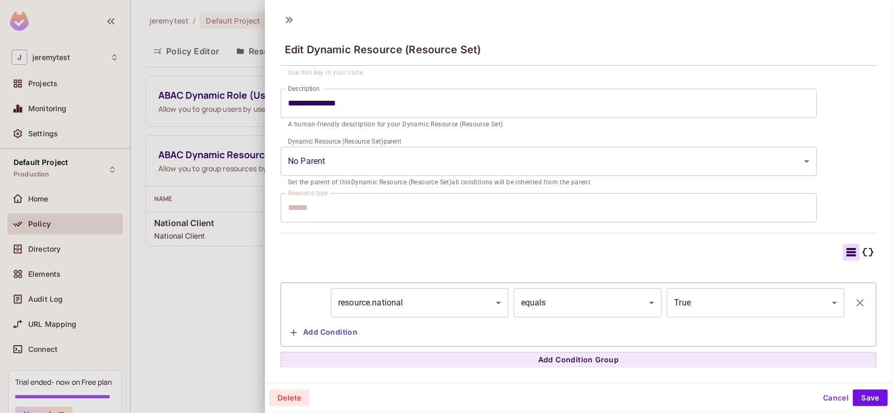
click at [830, 397] on button "Cancel" at bounding box center [836, 398] width 34 height 17
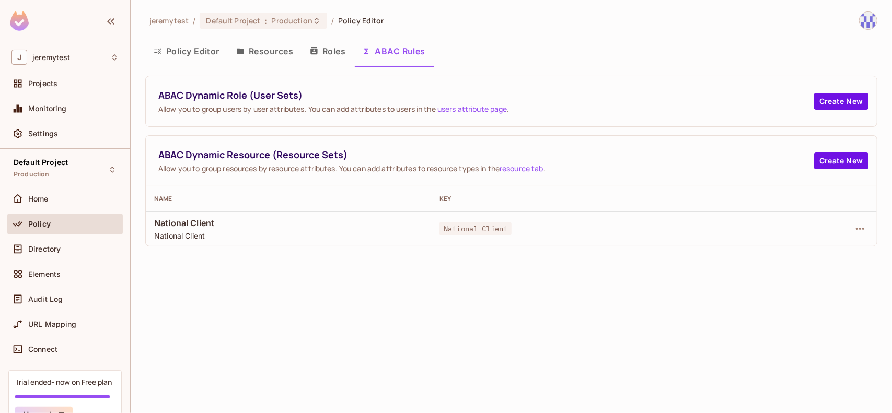
click at [277, 51] on button "Resources" at bounding box center [265, 51] width 74 height 26
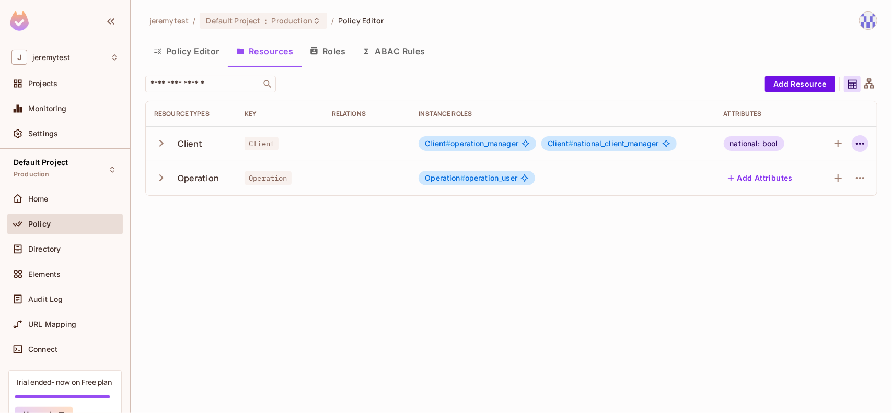
click at [864, 143] on icon "button" at bounding box center [860, 144] width 8 height 2
click at [828, 180] on div "Edit Resource" at bounding box center [815, 184] width 49 height 10
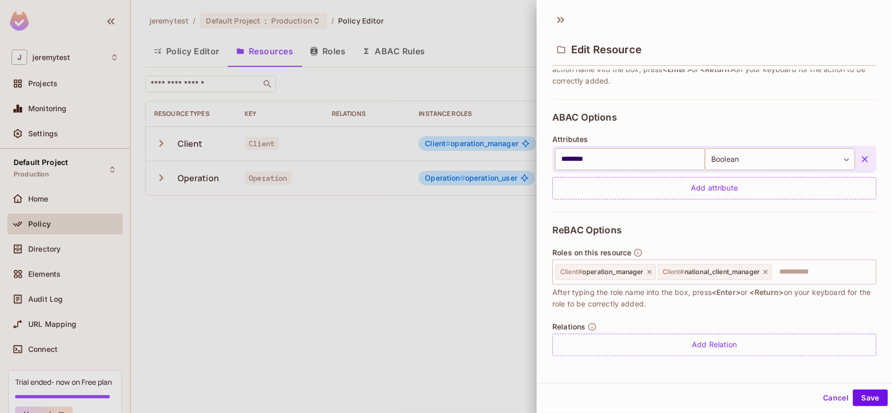
scroll to position [1, 0]
click at [819, 401] on button "Cancel" at bounding box center [836, 397] width 34 height 17
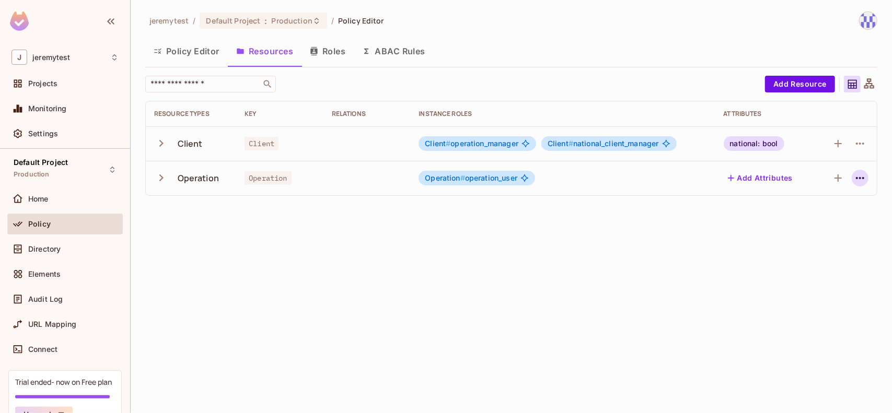
click at [866, 173] on icon "button" at bounding box center [860, 178] width 13 height 13
click at [825, 219] on div "Edit Resource" at bounding box center [815, 219] width 49 height 10
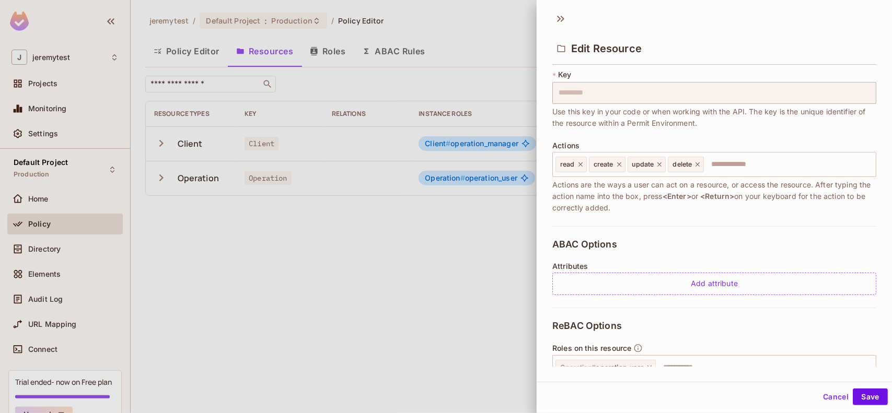
scroll to position [161, 0]
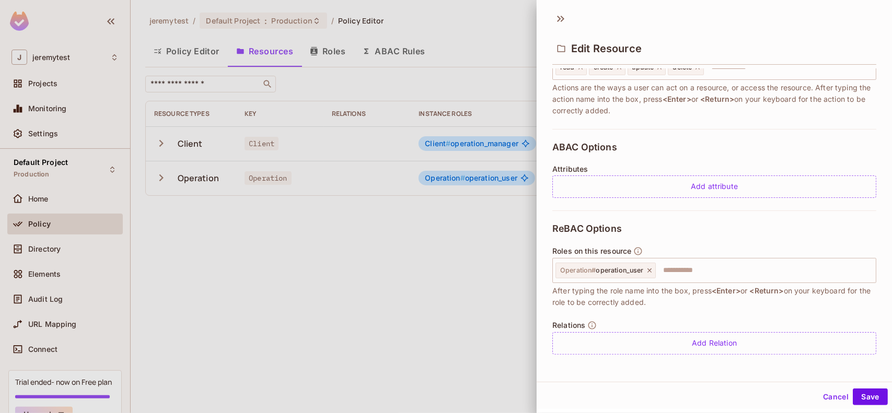
click at [823, 391] on button "Cancel" at bounding box center [836, 397] width 34 height 17
click at [823, 391] on div "jeremytest / Default Project : Production / Policy Editor Policy Editor Resourc…" at bounding box center [511, 206] width 761 height 413
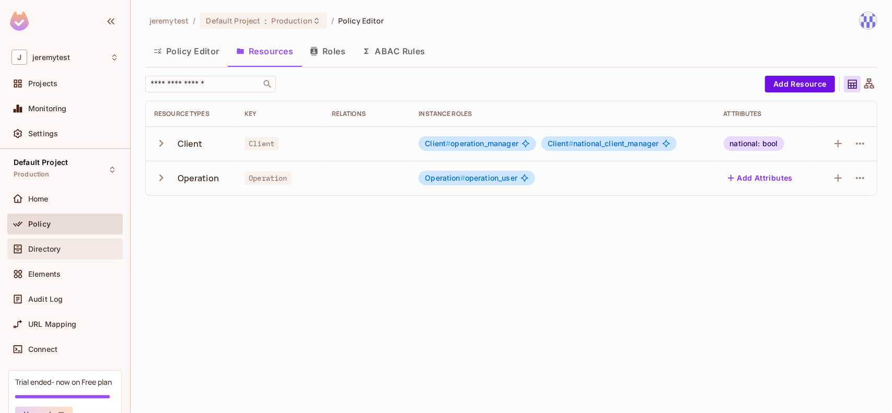
click at [60, 247] on span "Directory" at bounding box center [44, 249] width 32 height 8
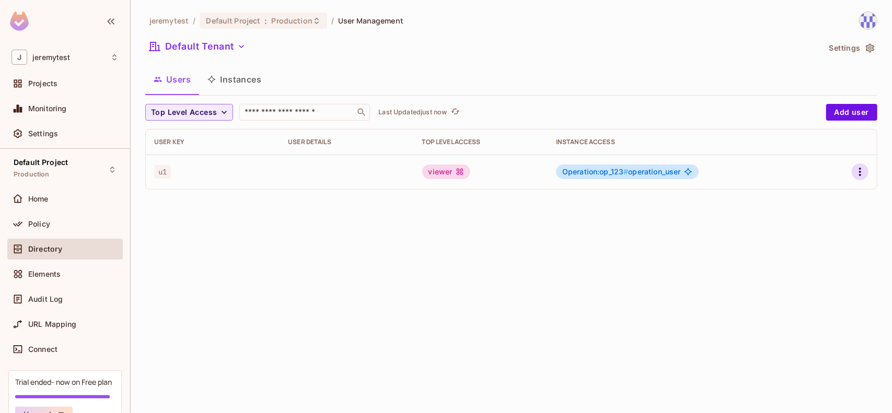
click at [854, 173] on button "button" at bounding box center [860, 172] width 17 height 17
click at [820, 225] on span "Edit Attributes" at bounding box center [824, 219] width 58 height 17
click at [855, 173] on icon "button" at bounding box center [860, 172] width 13 height 13
click at [797, 215] on span "Edit Attributes" at bounding box center [824, 219] width 58 height 17
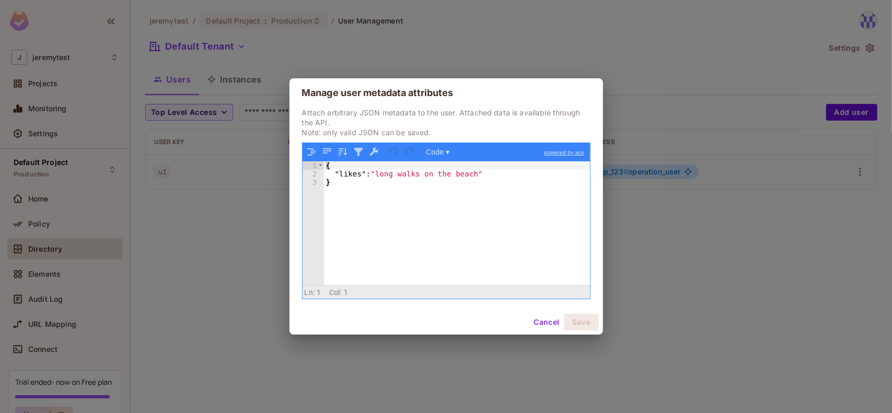
click at [547, 324] on button "Cancel" at bounding box center [546, 322] width 34 height 17
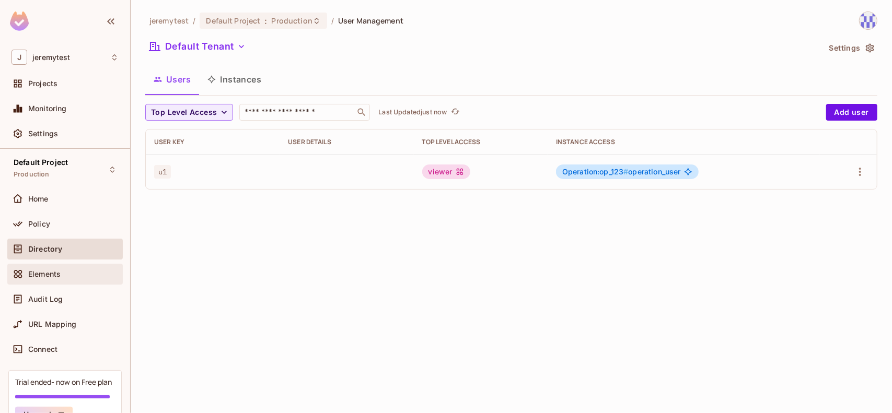
click at [51, 274] on span "Elements" at bounding box center [44, 274] width 32 height 8
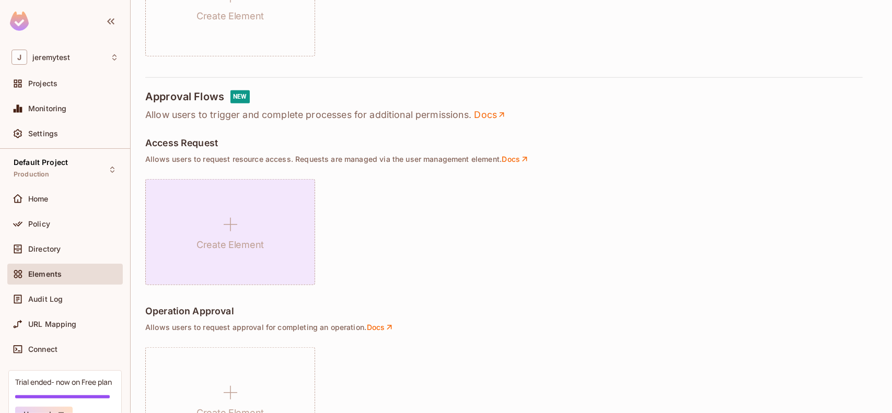
scroll to position [523, 0]
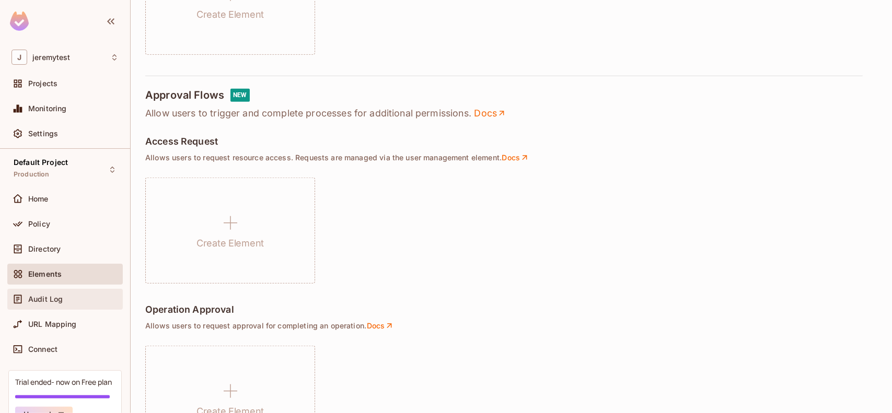
click at [76, 295] on div "Audit Log" at bounding box center [73, 299] width 90 height 8
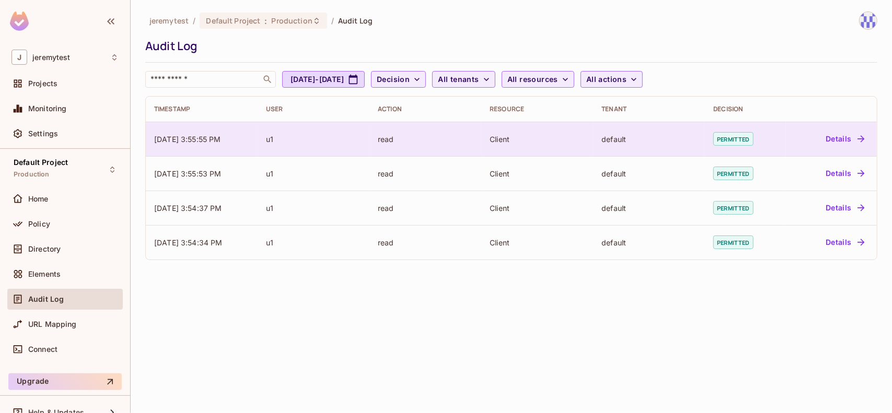
click at [841, 135] on button "Details" at bounding box center [844, 139] width 47 height 17
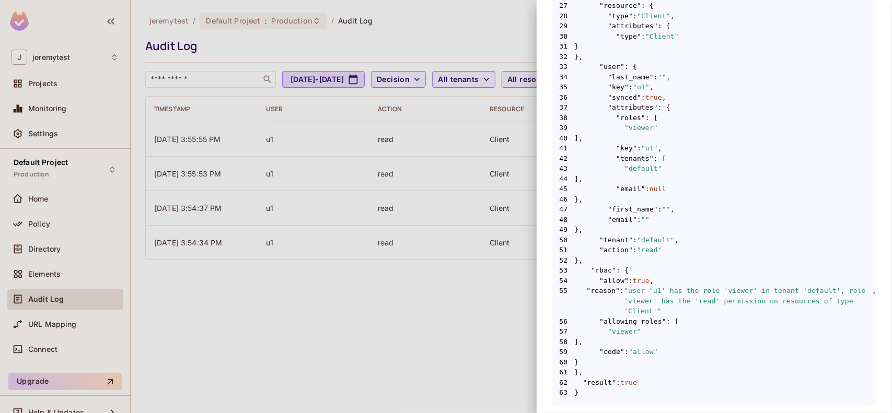
scroll to position [482, 0]
click at [464, 340] on div at bounding box center [446, 206] width 892 height 413
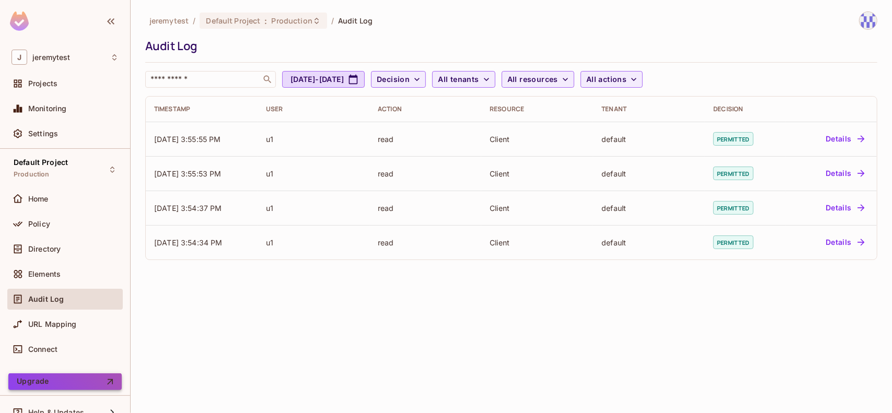
click at [79, 389] on button "Upgrade" at bounding box center [64, 382] width 113 height 17
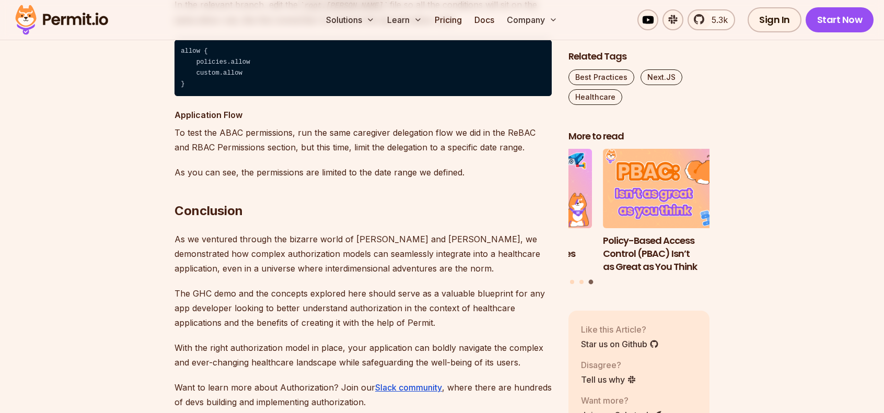
scroll to position [8047, 0]
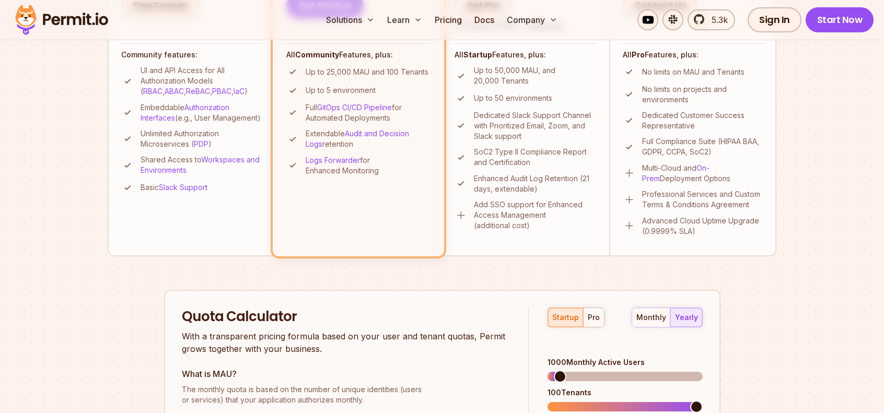
scroll to position [575, 0]
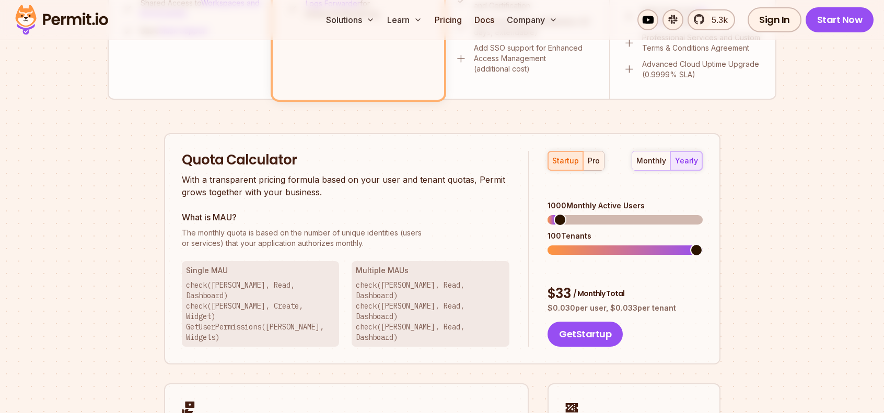
click at [594, 159] on div "pro" at bounding box center [594, 161] width 12 height 10
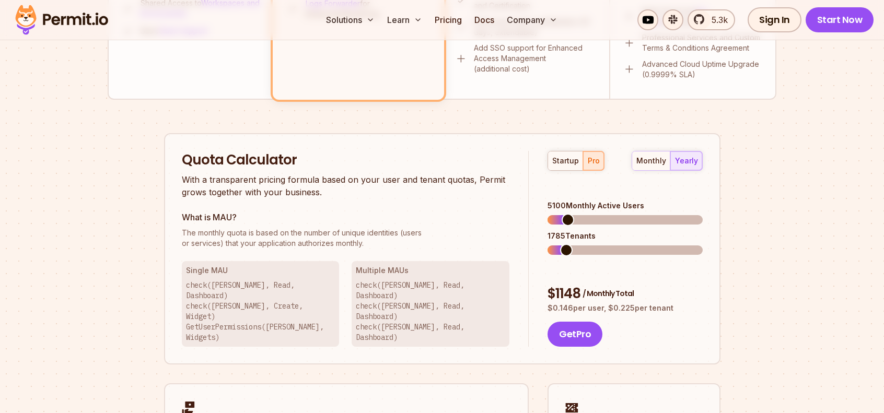
click at [563, 214] on span at bounding box center [568, 220] width 13 height 13
click at [548, 244] on span at bounding box center [554, 250] width 13 height 13
click at [641, 214] on span at bounding box center [639, 220] width 13 height 13
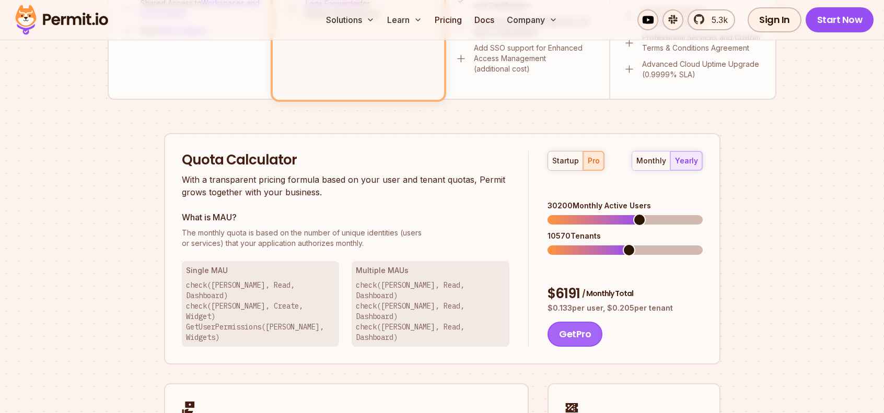
drag, startPoint x: 591, startPoint y: 299, endPoint x: 597, endPoint y: 299, distance: 5.8
click at [597, 322] on button "Get Pro" at bounding box center [575, 334] width 55 height 25
